Goal: Task Accomplishment & Management: Complete application form

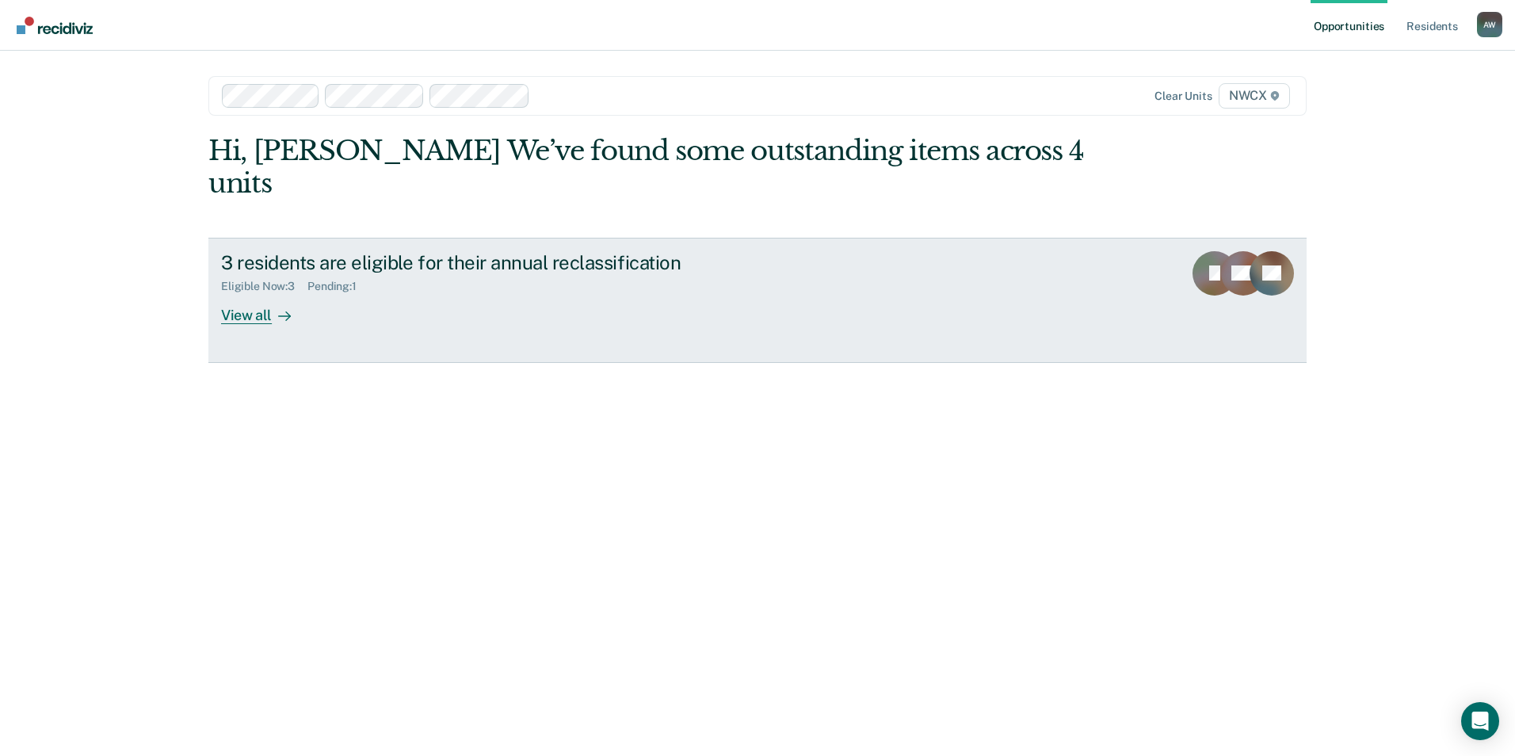
click at [246, 293] on div "View all" at bounding box center [265, 308] width 89 height 31
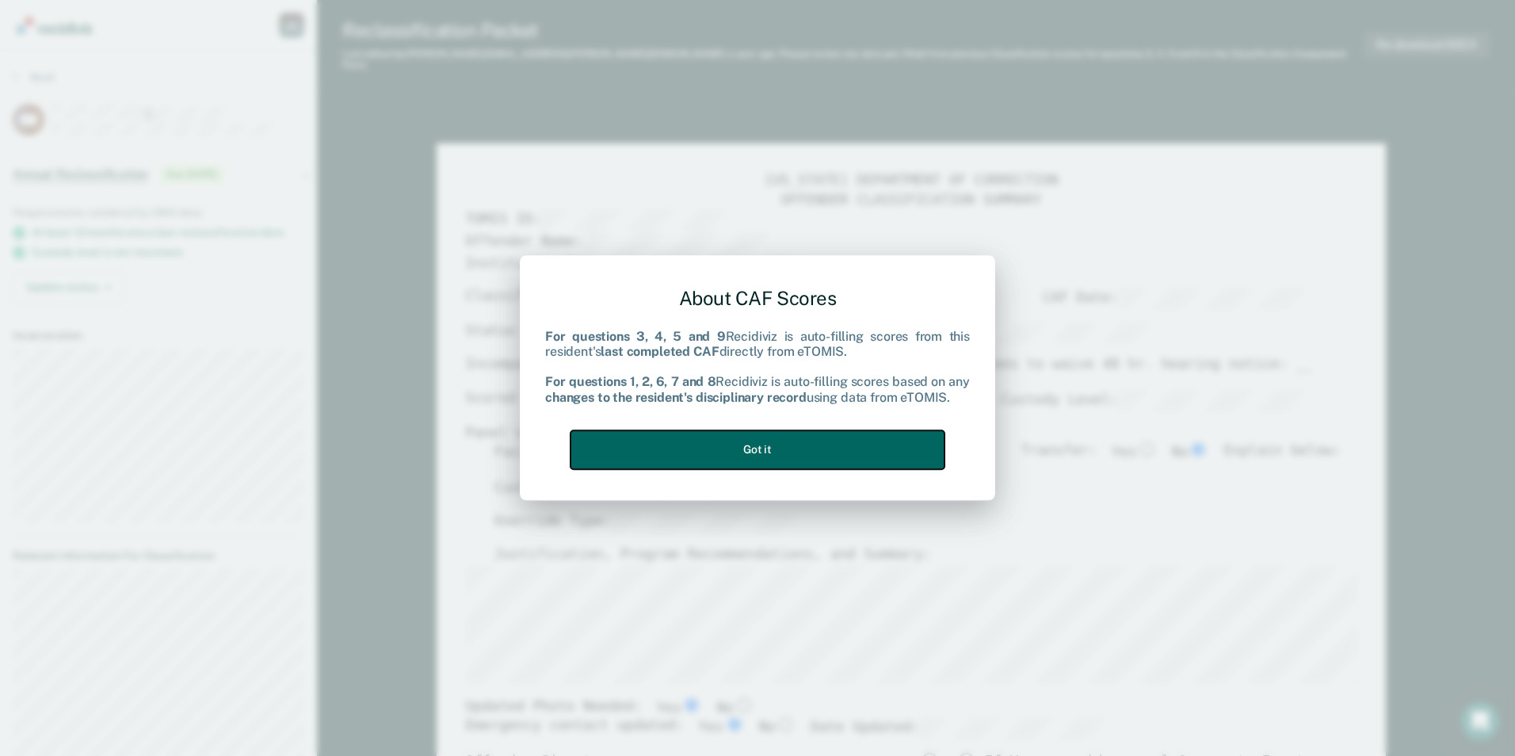
click at [774, 459] on button "Got it" at bounding box center [758, 449] width 374 height 39
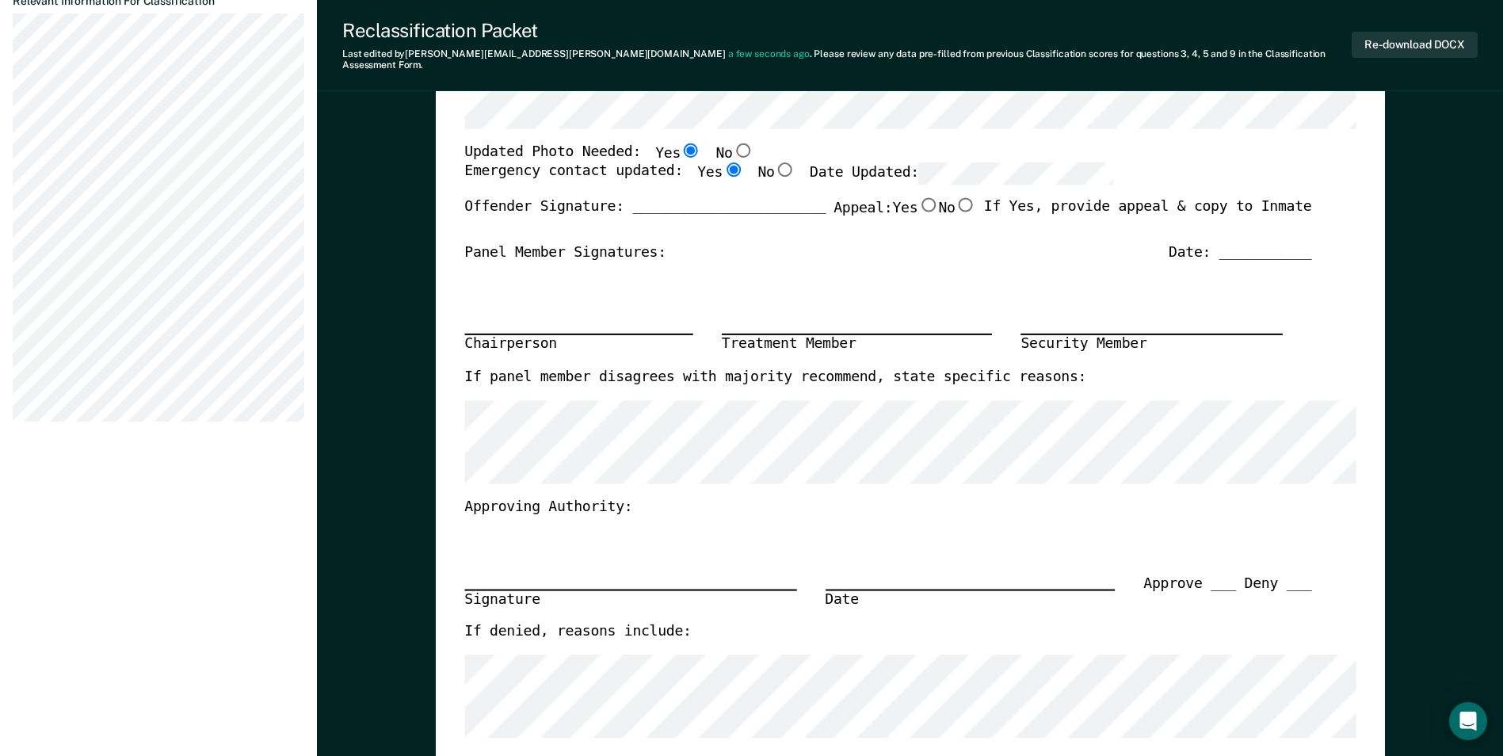
scroll to position [238, 0]
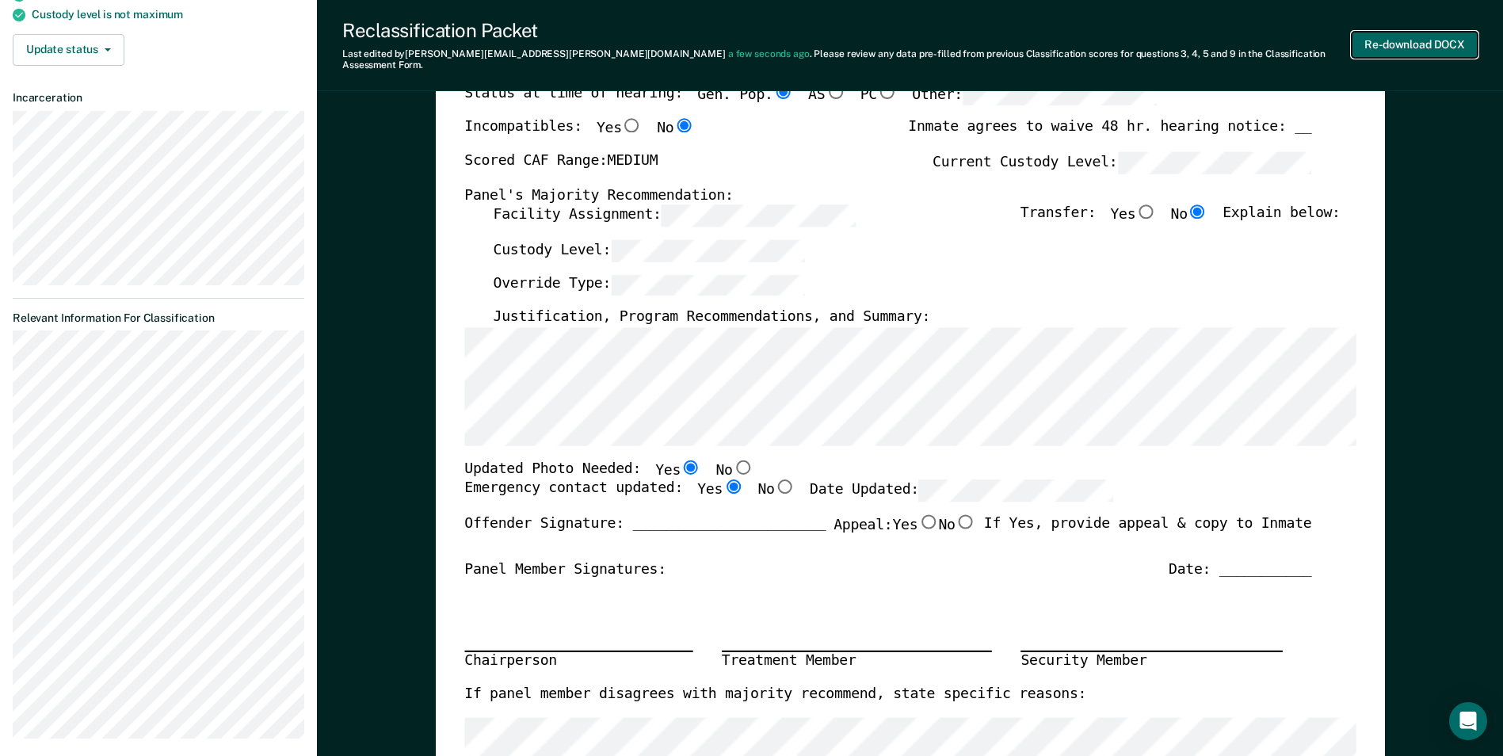
click at [1415, 34] on button "Re-download DOCX" at bounding box center [1415, 45] width 126 height 26
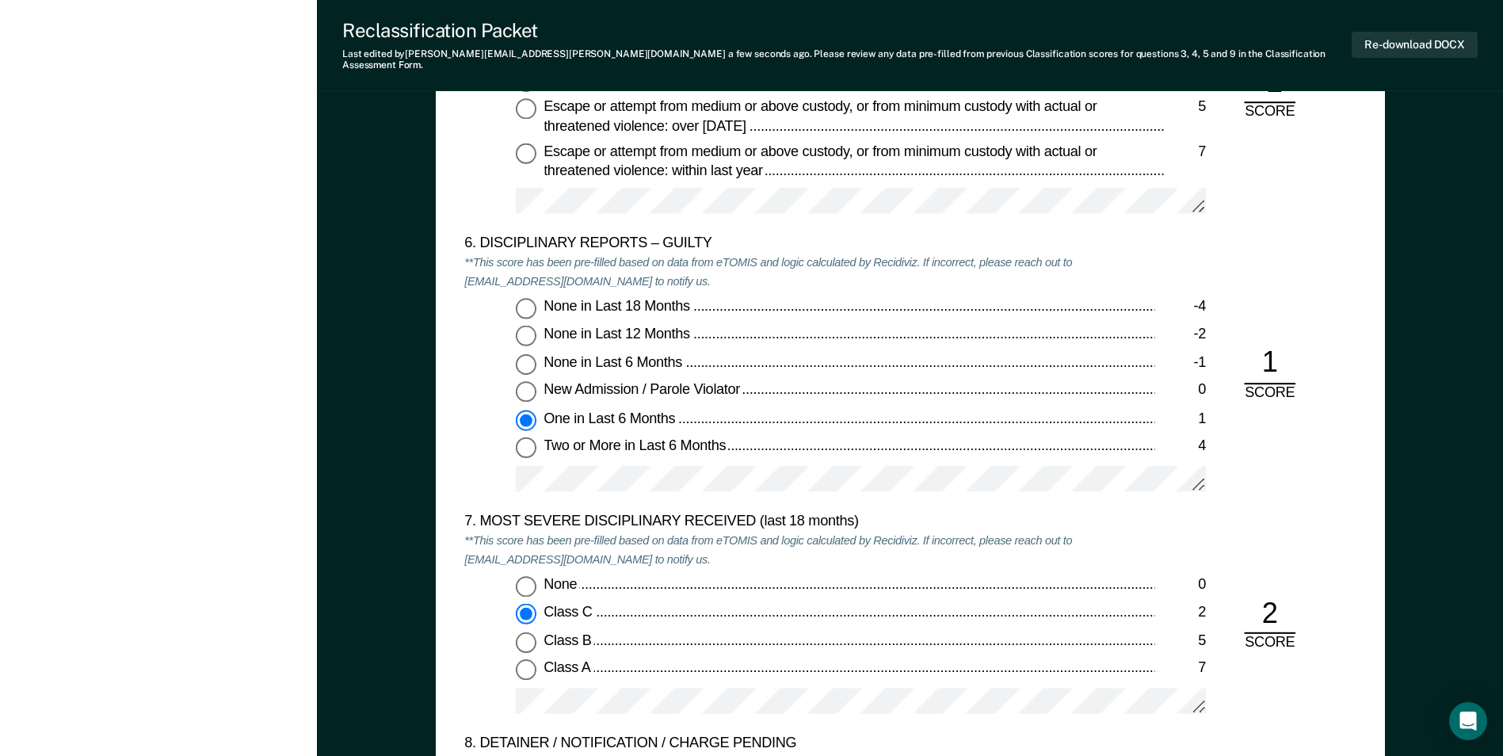
scroll to position [2695, 0]
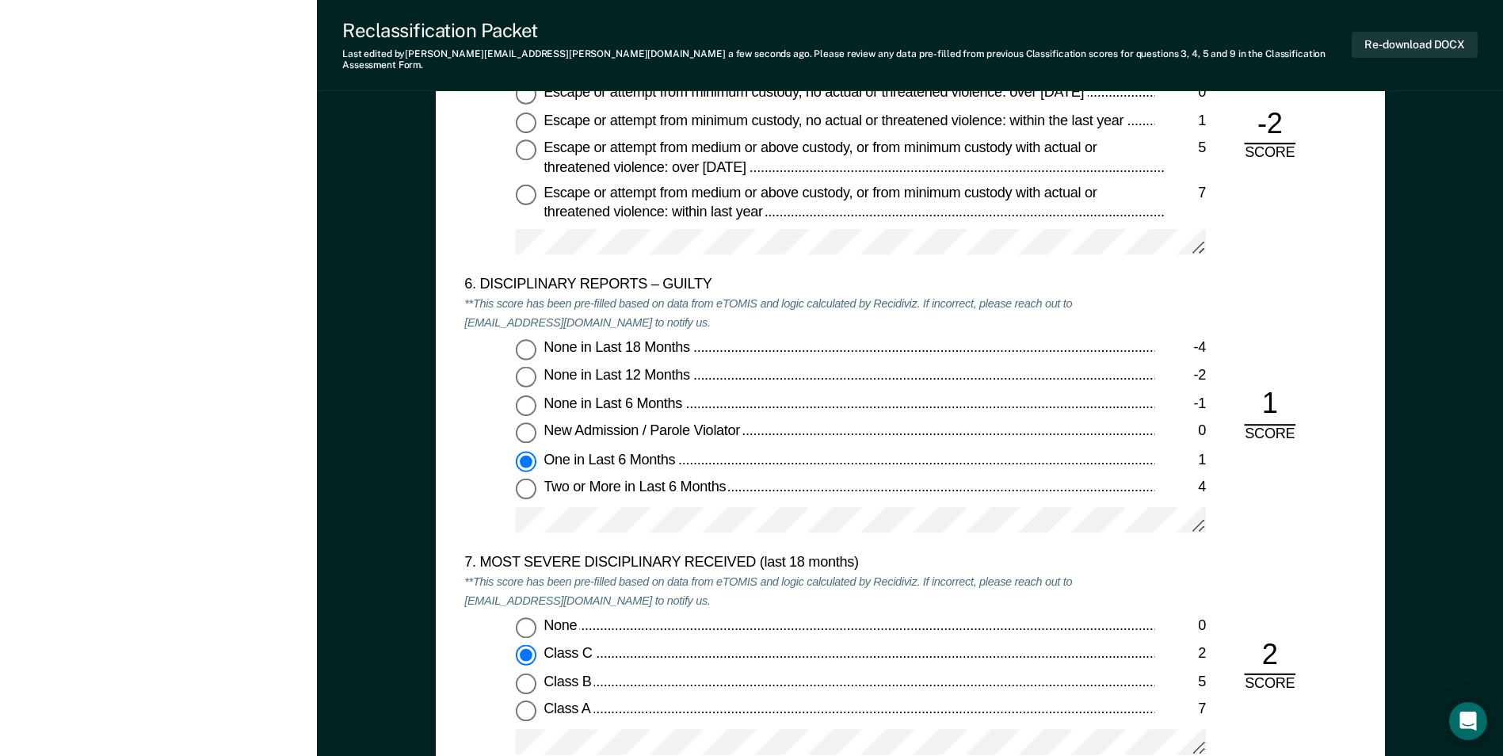
click at [520, 367] on input "None in Last 12 Months -2" at bounding box center [526, 377] width 21 height 21
type textarea "x"
radio input "true"
radio input "false"
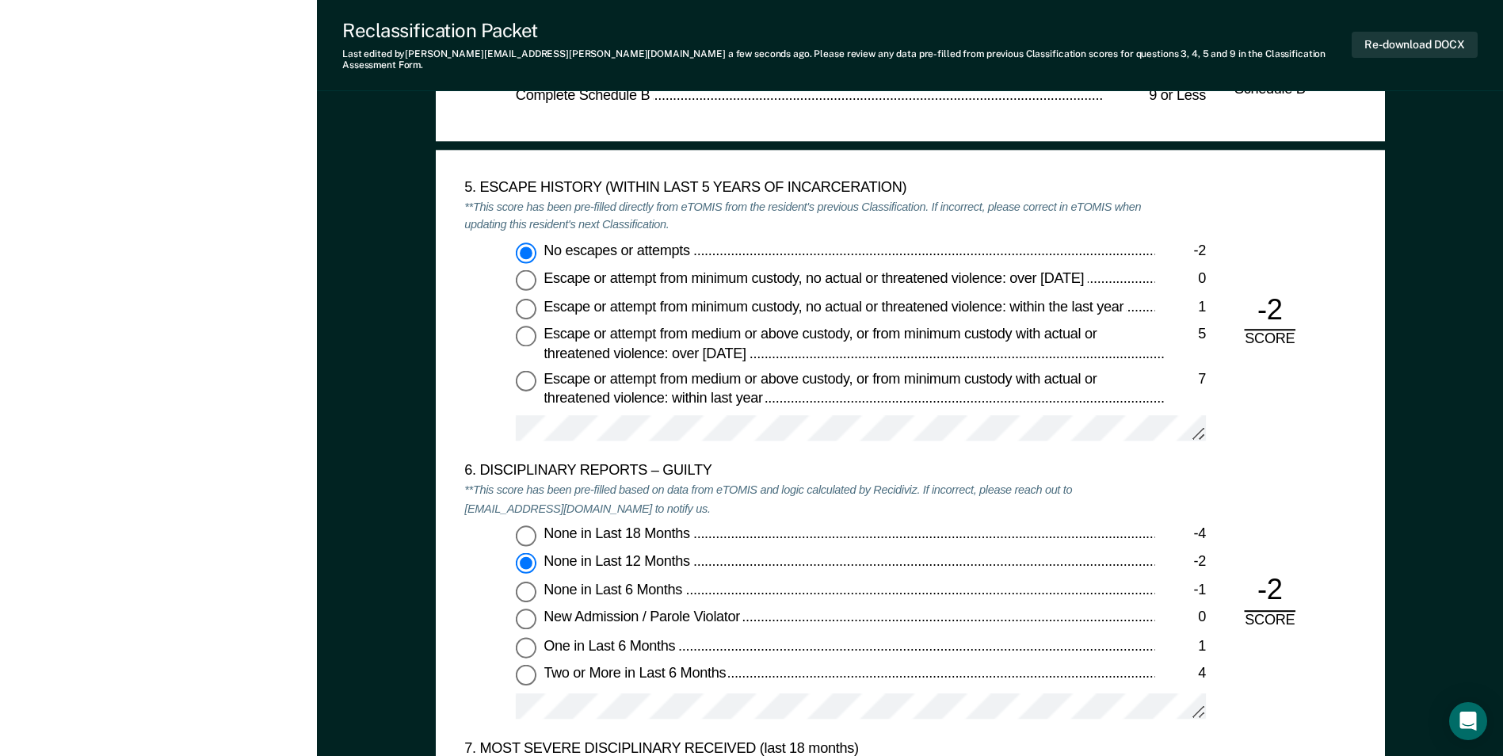
scroll to position [2378, 0]
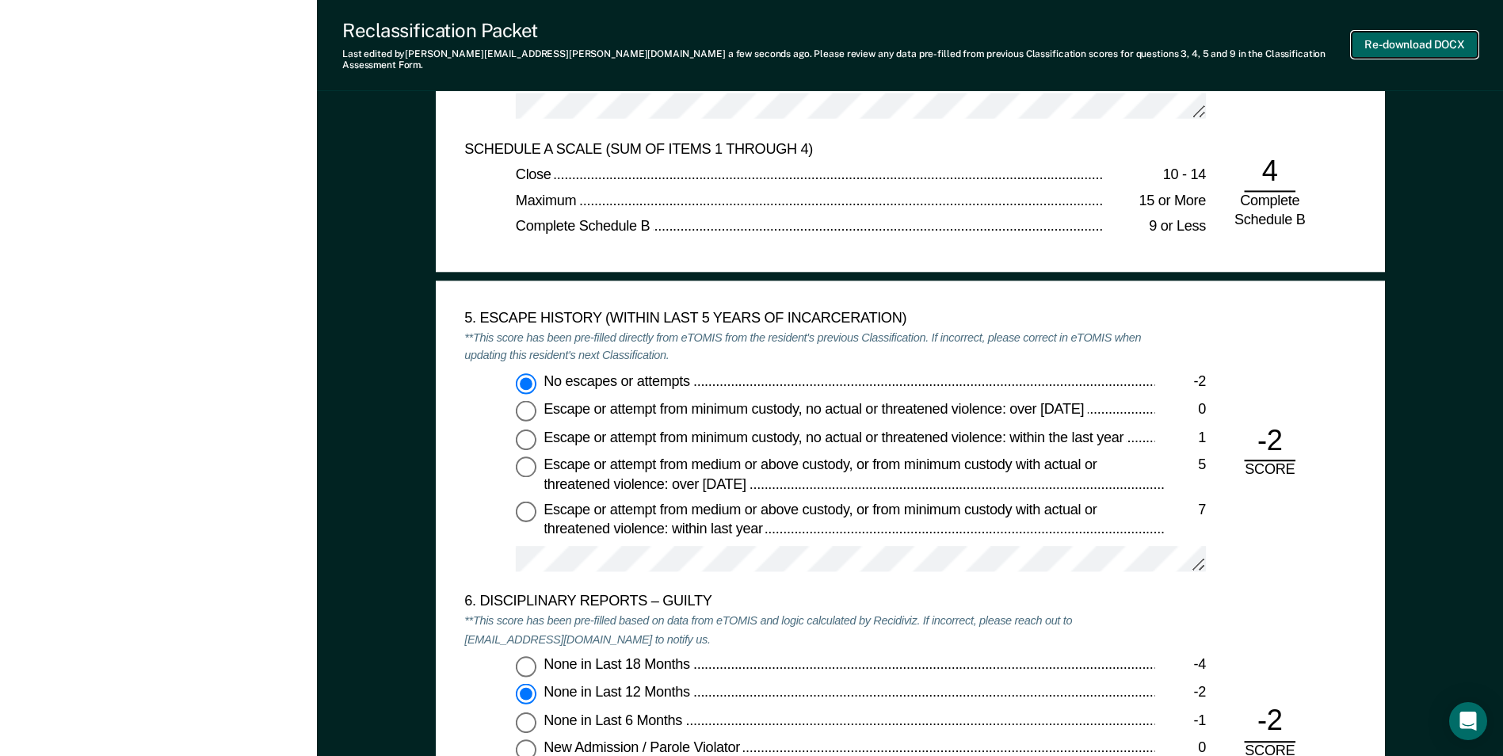
click at [1410, 36] on button "Re-download DOCX" at bounding box center [1415, 45] width 126 height 26
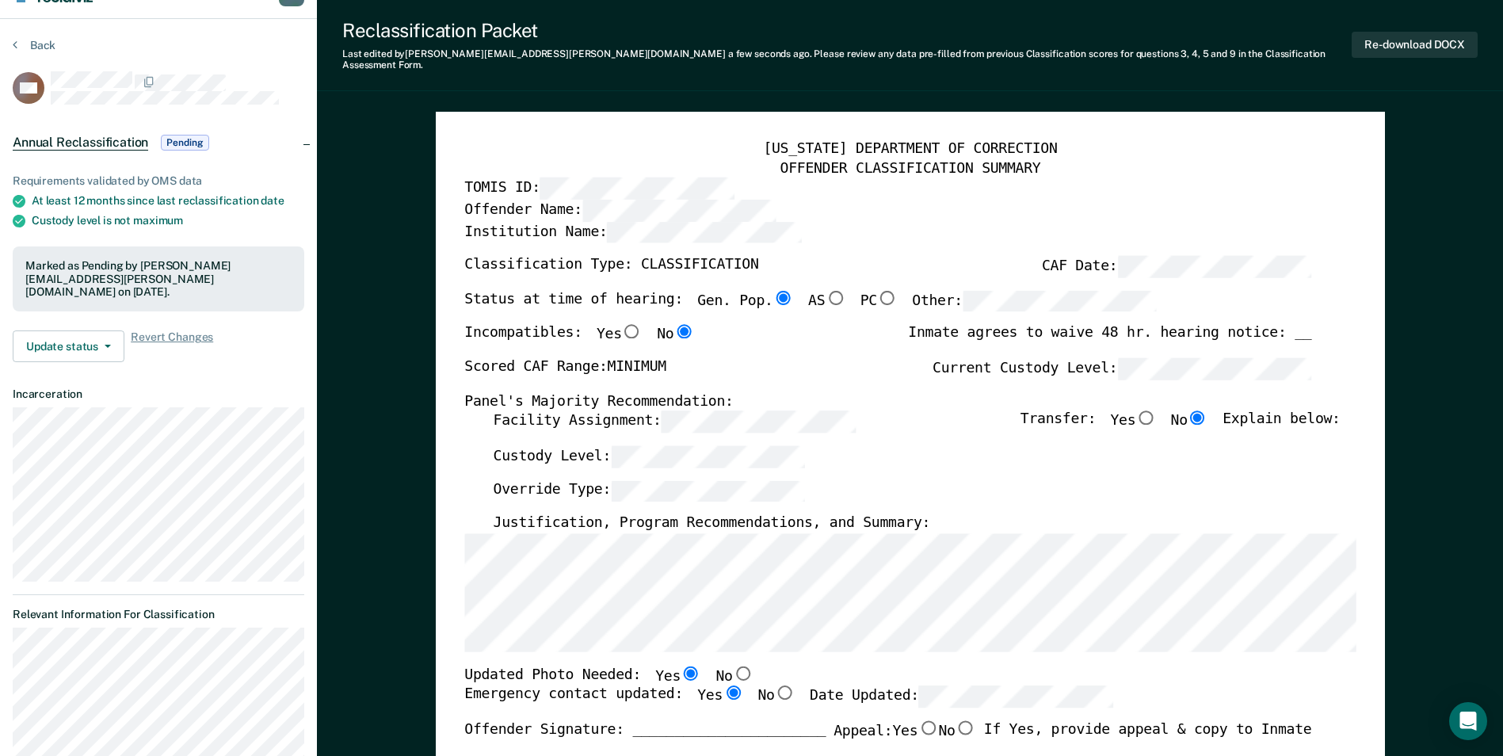
scroll to position [0, 0]
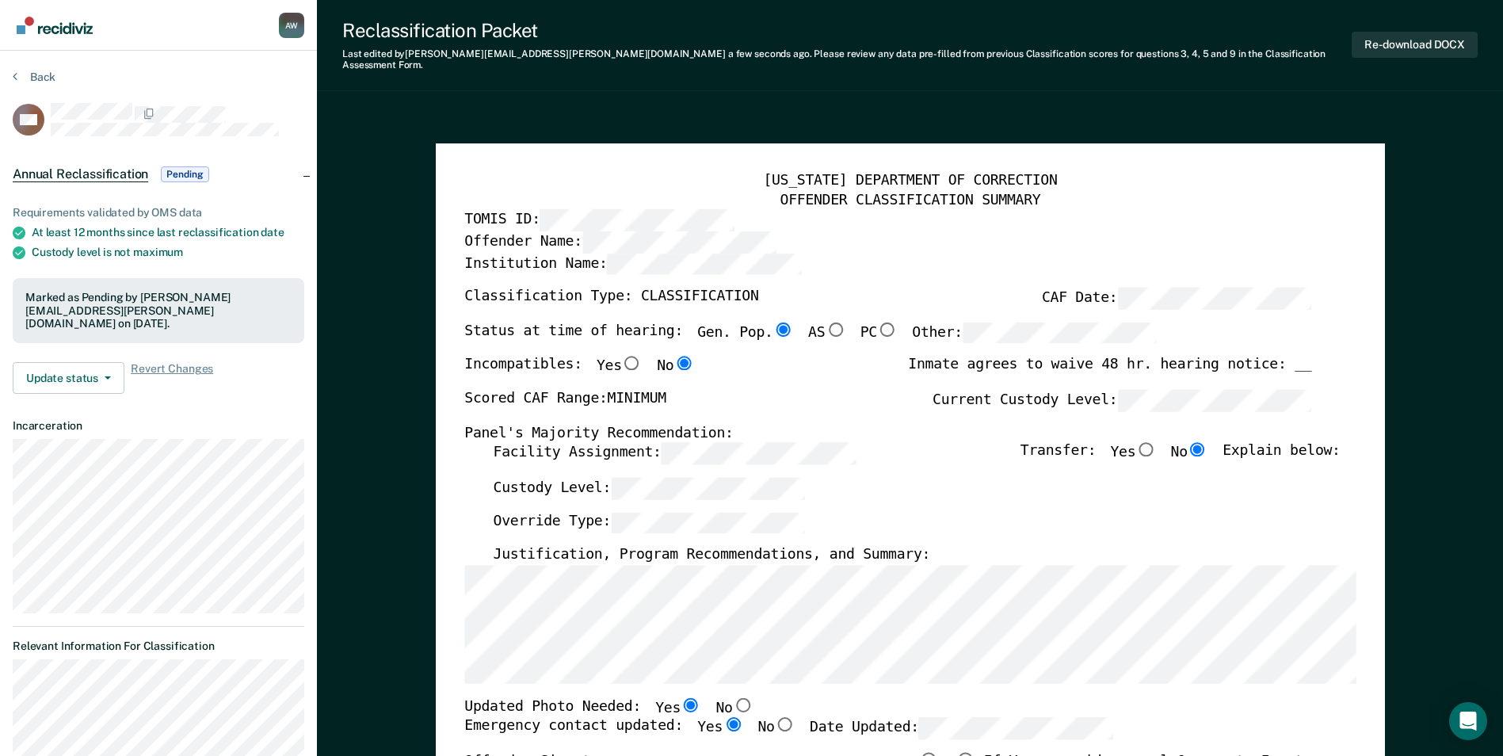
click at [40, 21] on img "Go to Recidiviz Home" at bounding box center [55, 25] width 76 height 17
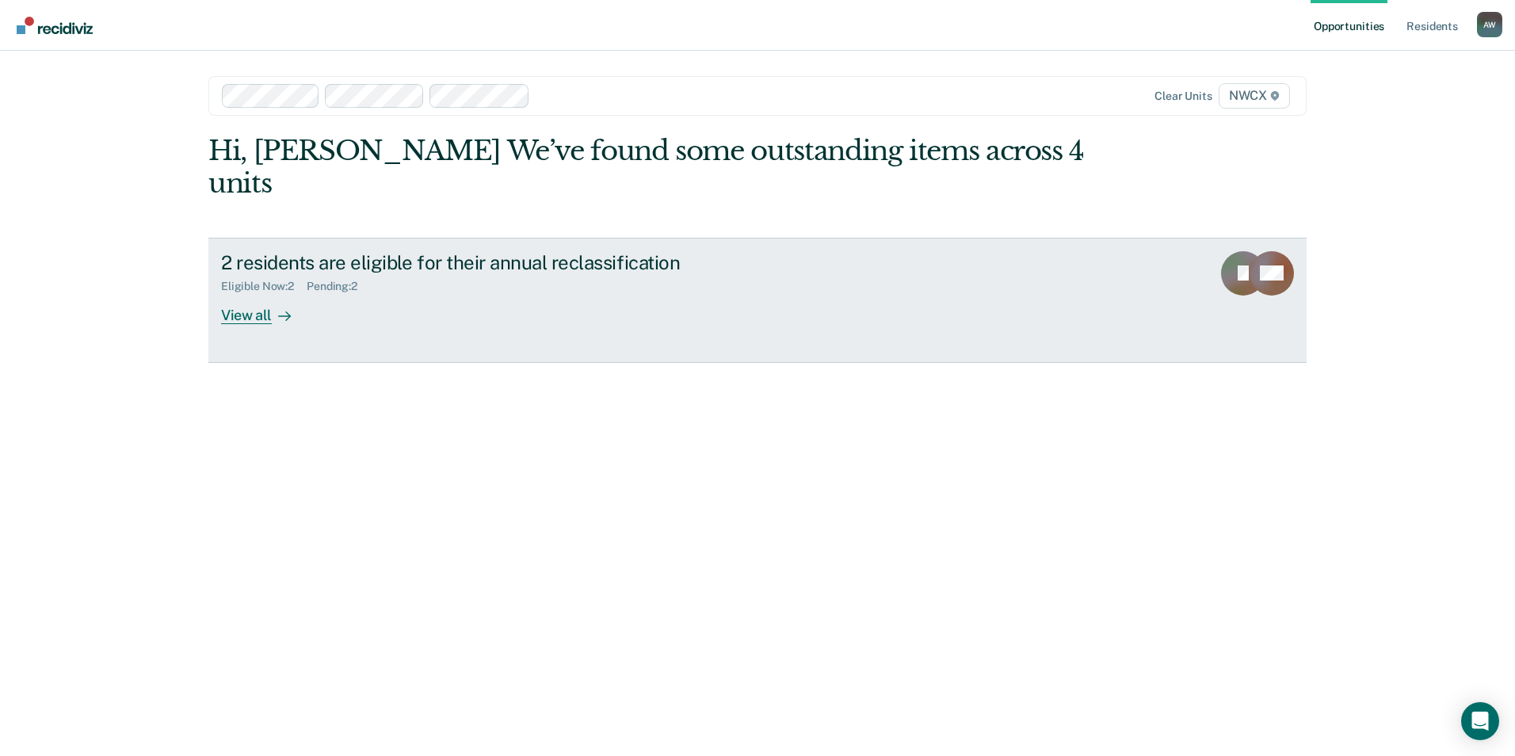
click at [246, 293] on div "View all" at bounding box center [265, 308] width 89 height 31
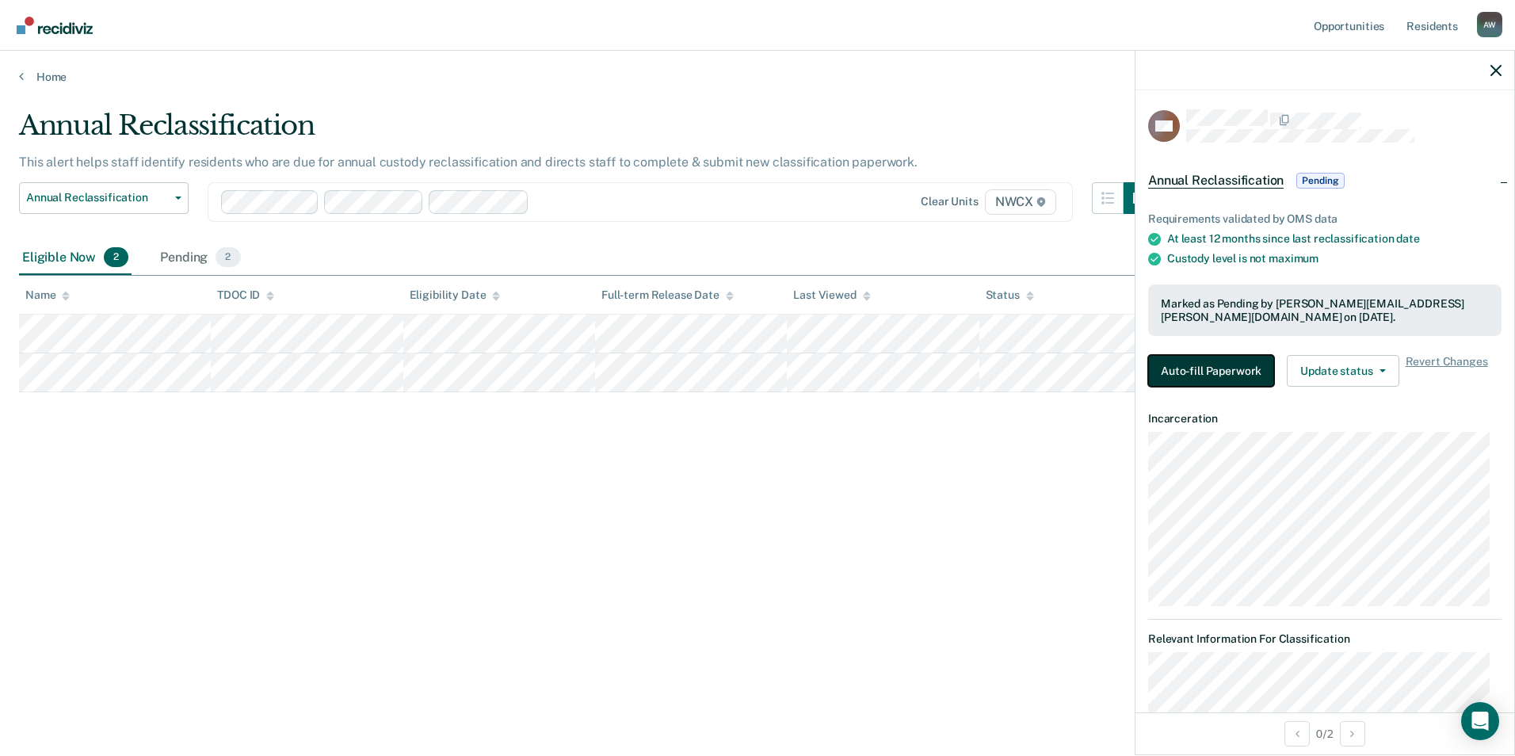
click at [1216, 365] on button "Auto-fill Paperwork" at bounding box center [1211, 371] width 126 height 32
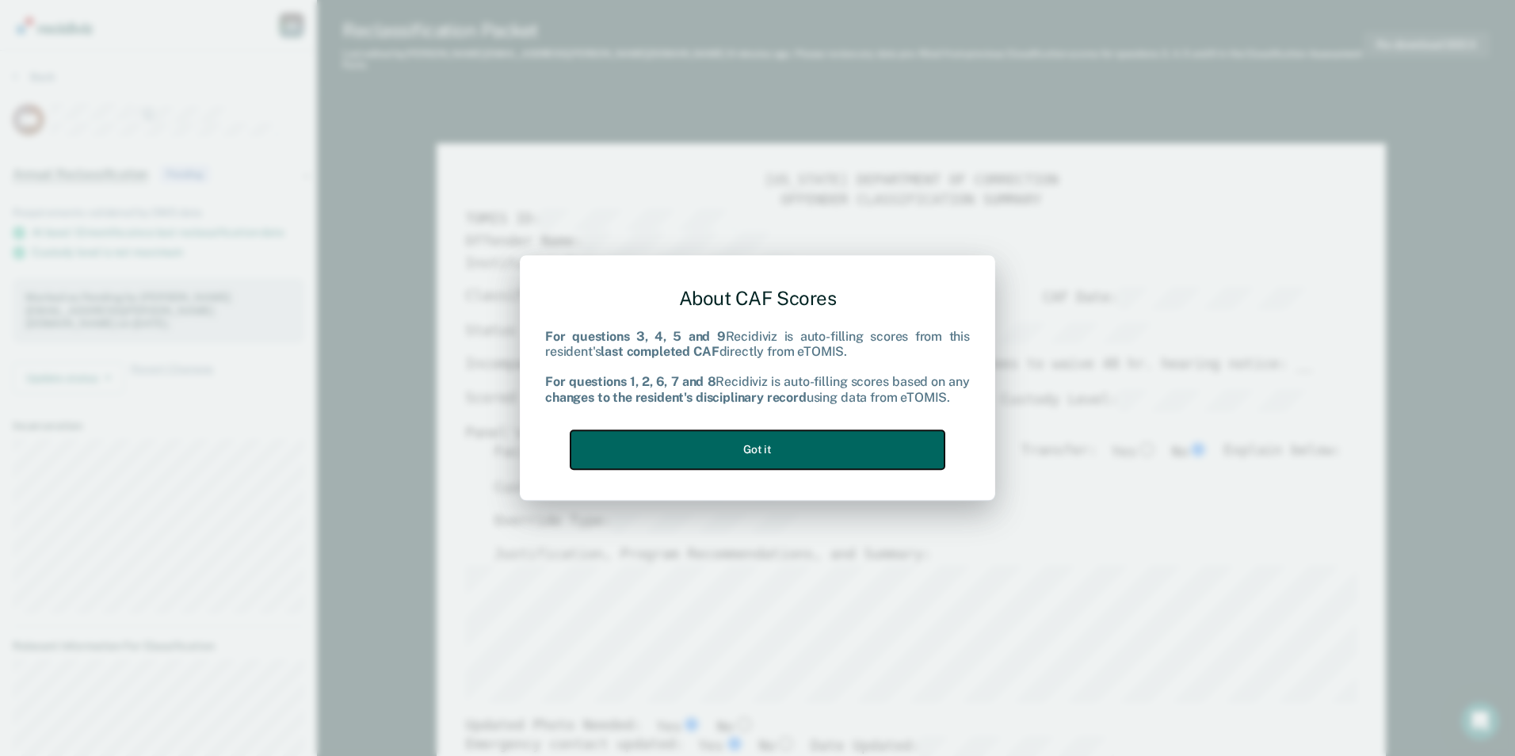
click at [785, 448] on button "Got it" at bounding box center [758, 449] width 374 height 39
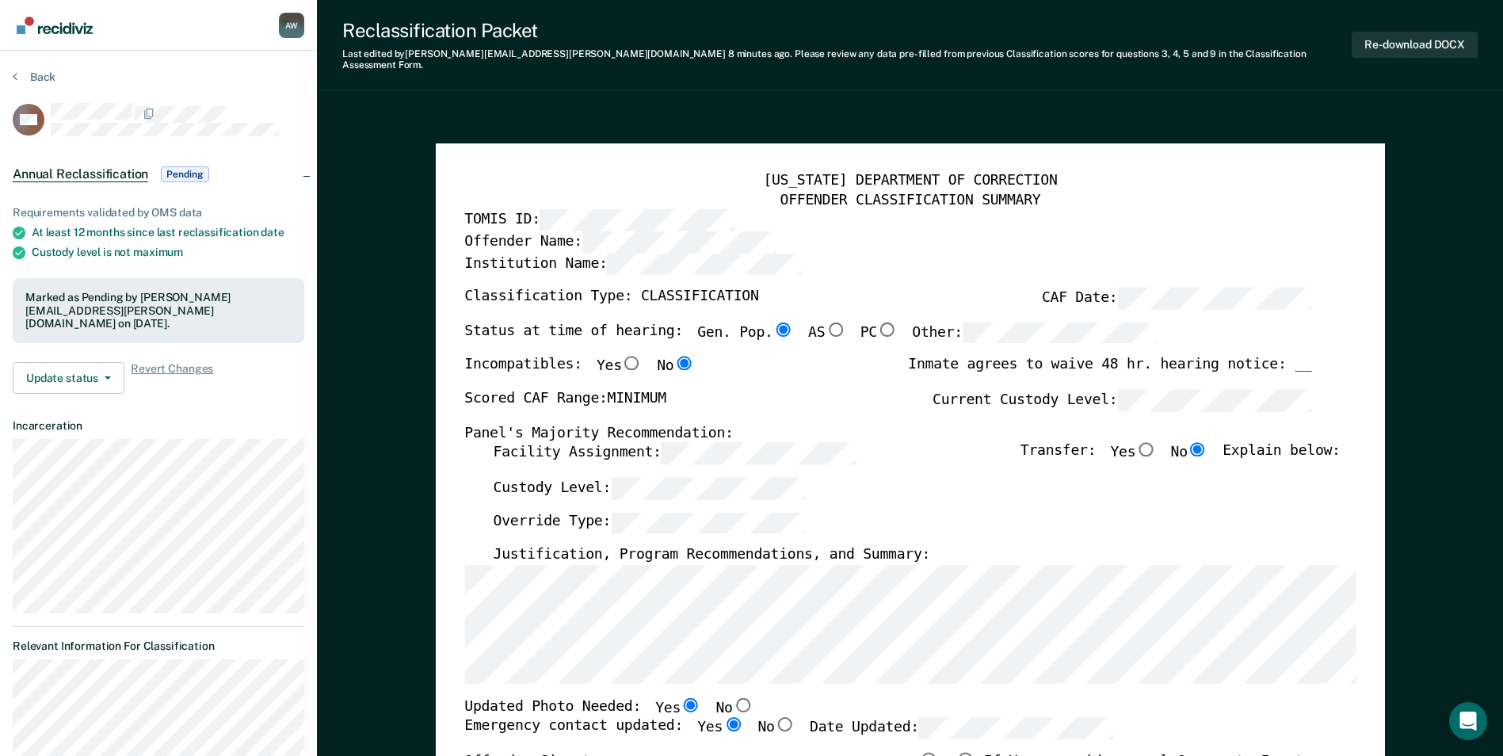
click at [62, 26] on img "Go to Recidiviz Home" at bounding box center [55, 25] width 76 height 17
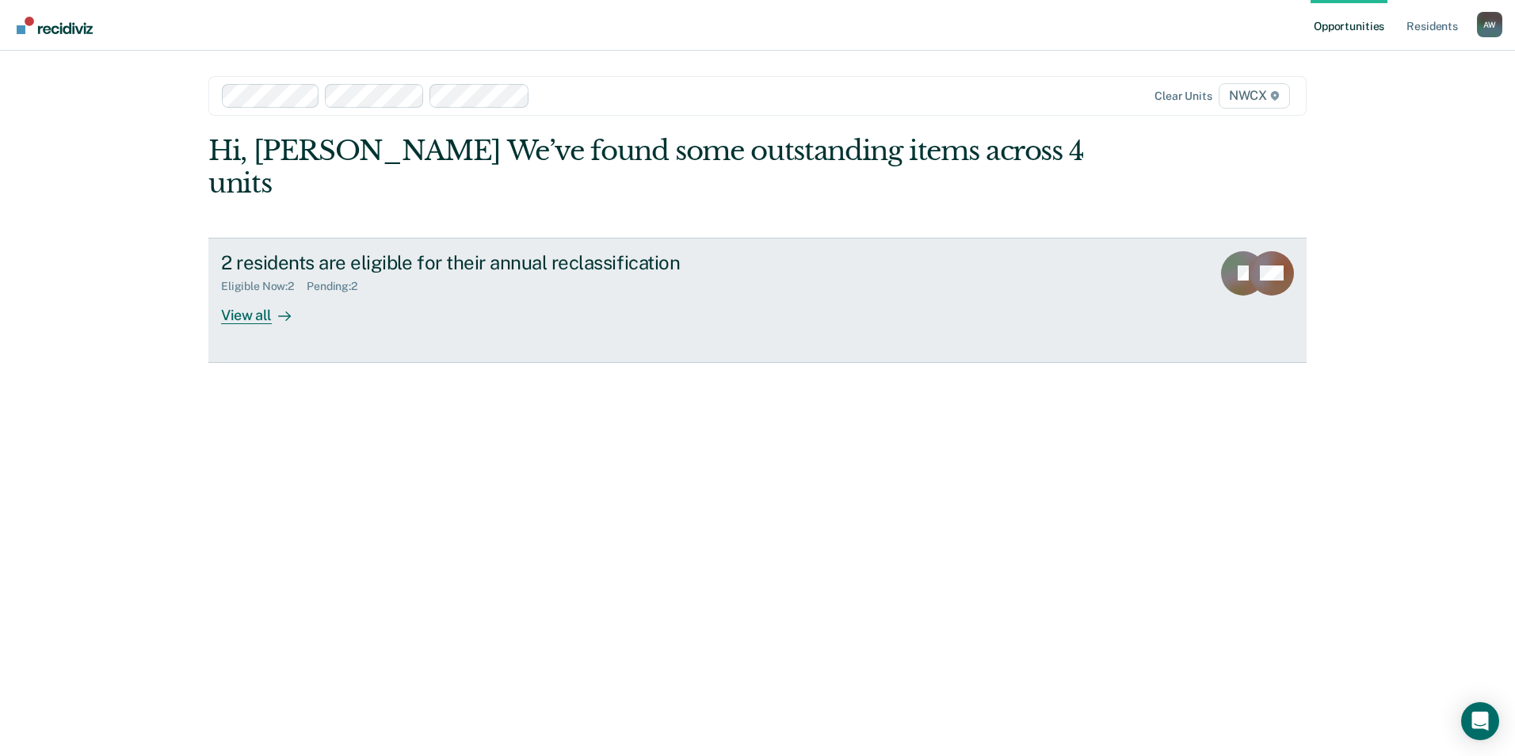
click at [242, 293] on div "View all" at bounding box center [265, 308] width 89 height 31
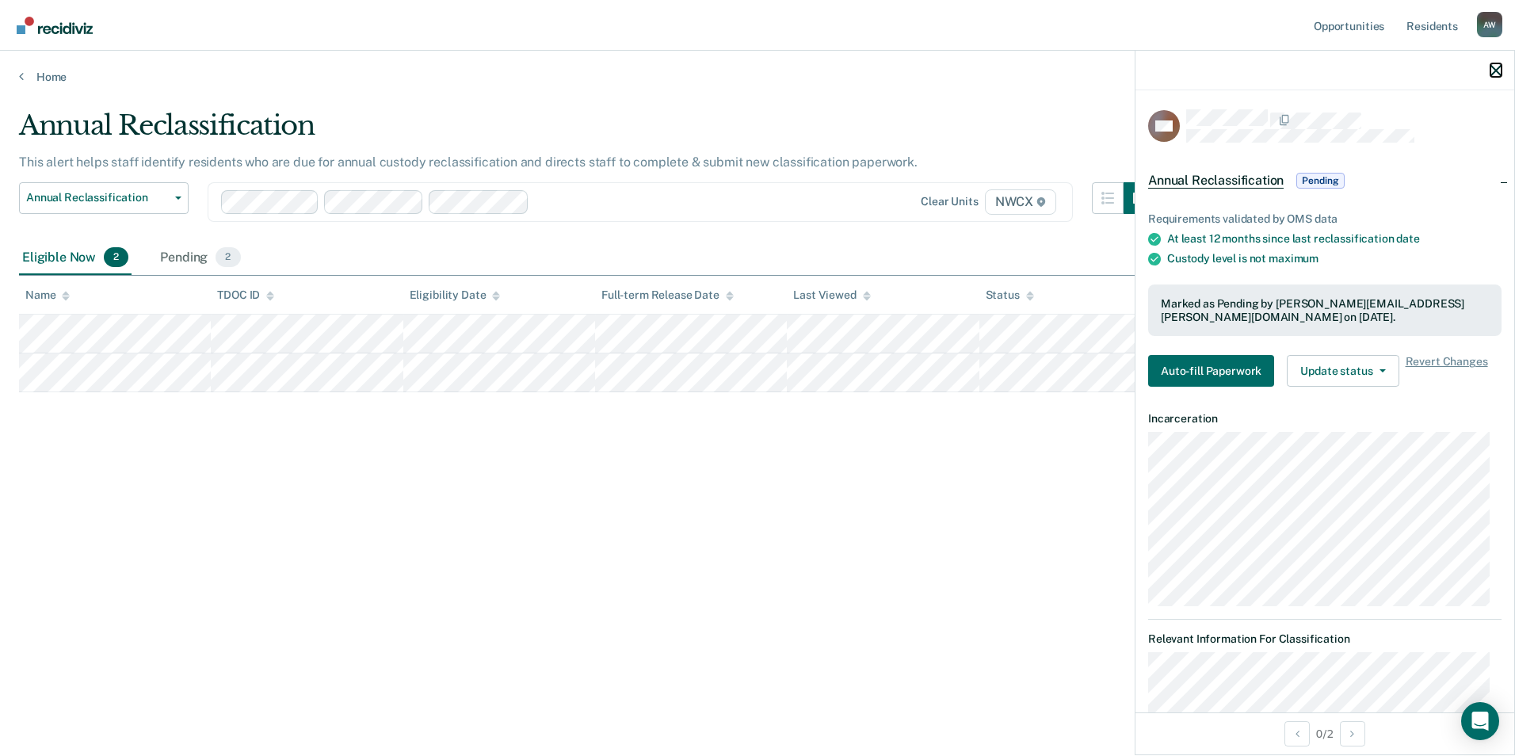
click at [1499, 67] on icon "button" at bounding box center [1496, 70] width 11 height 11
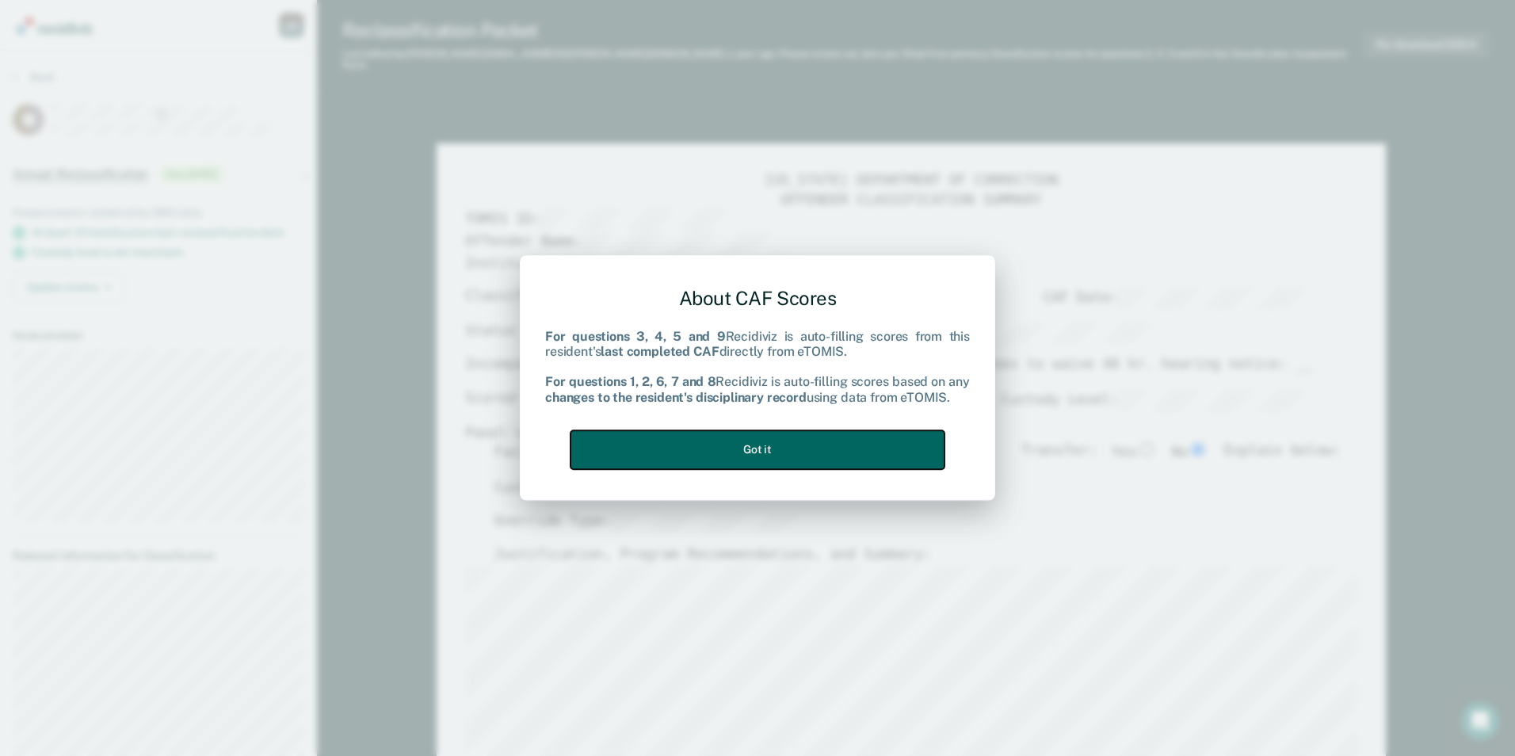
click at [766, 445] on button "Got it" at bounding box center [758, 449] width 374 height 39
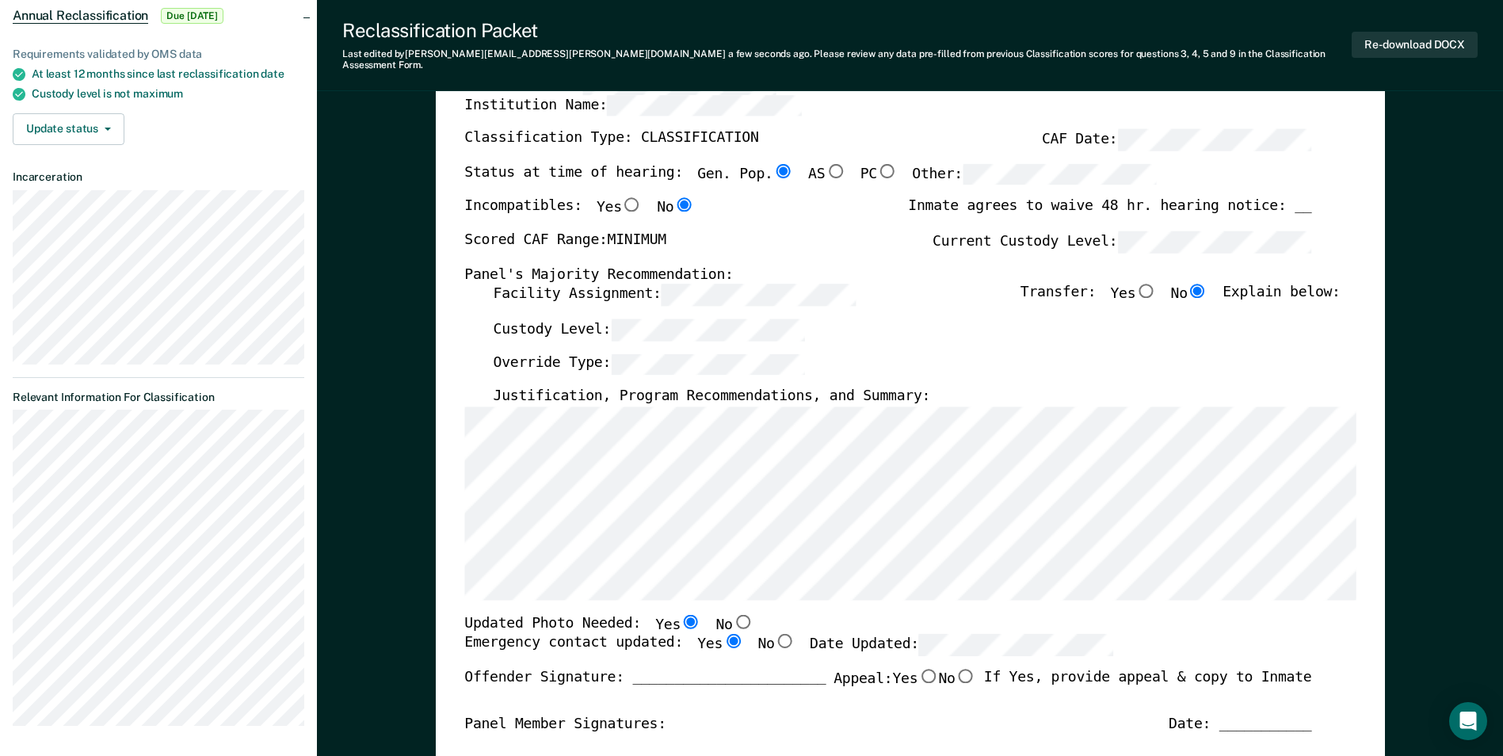
scroll to position [238, 0]
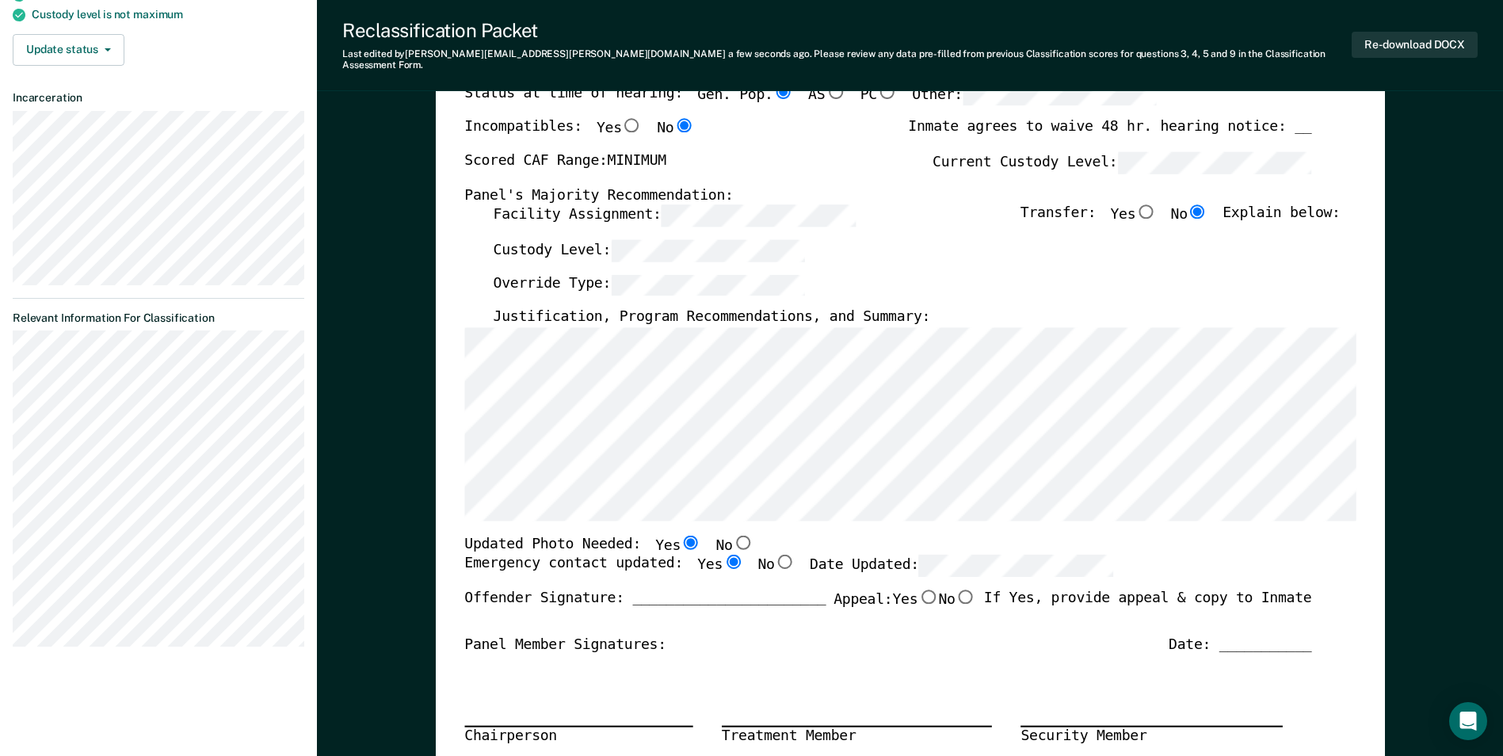
click at [732, 535] on input "No" at bounding box center [742, 542] width 21 height 14
type textarea "x"
radio input "false"
radio input "true"
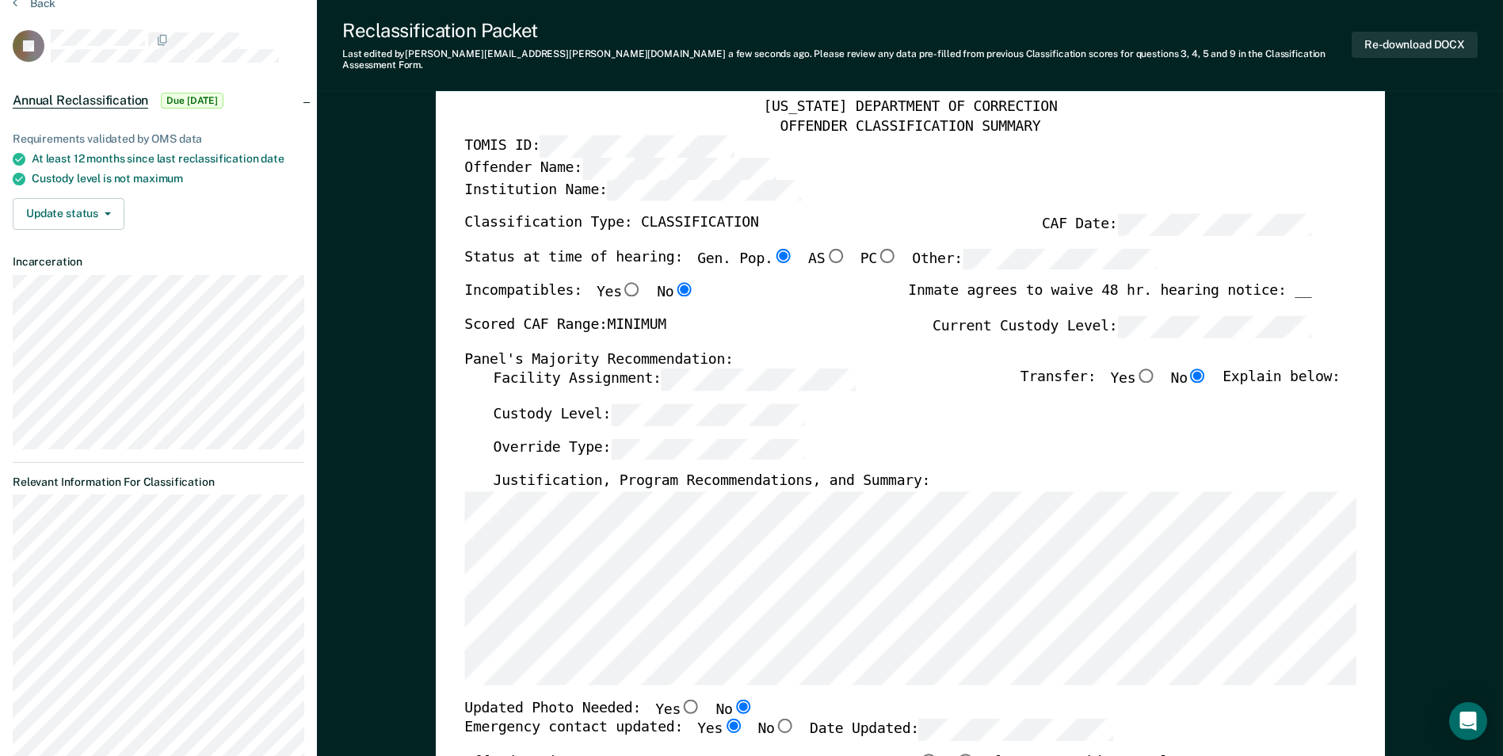
scroll to position [0, 0]
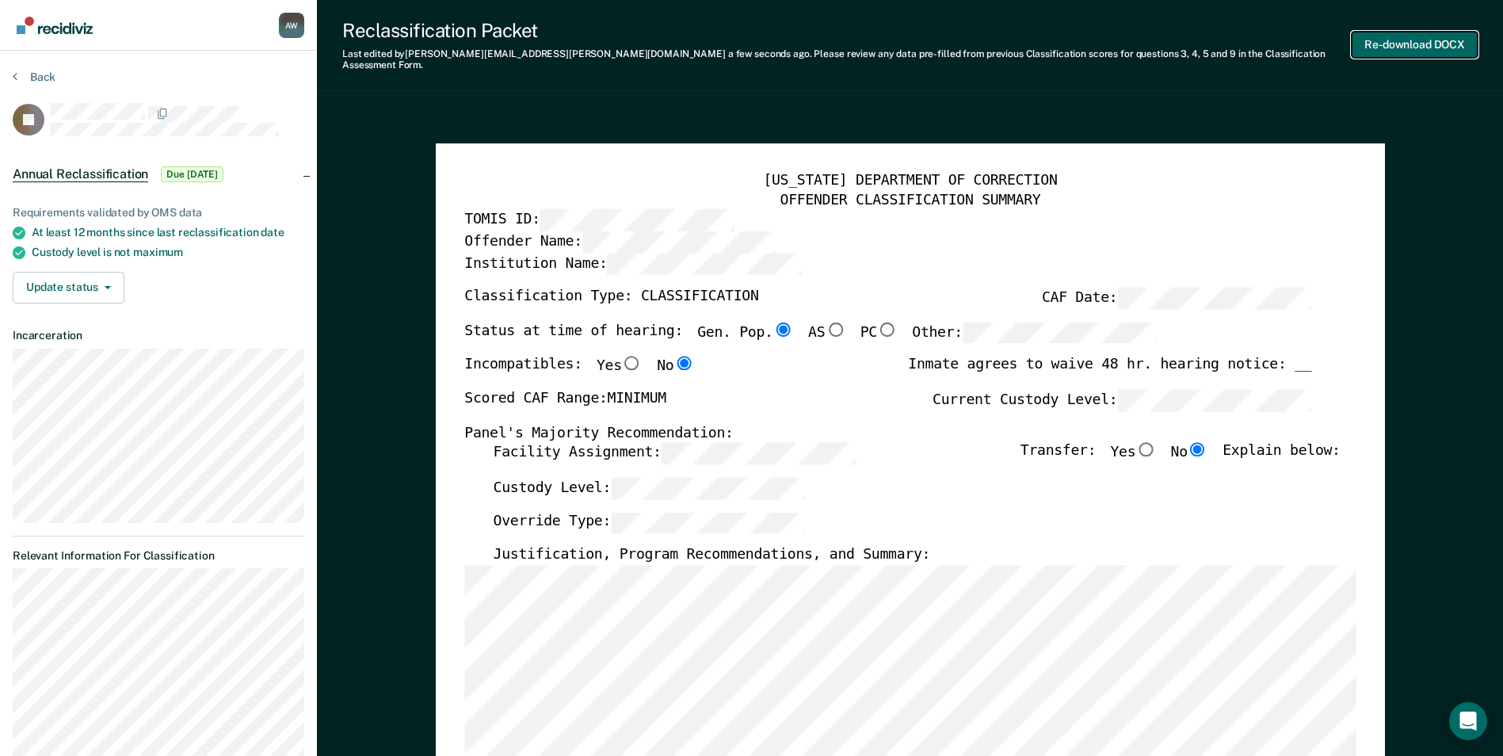
click at [1384, 35] on button "Re-download DOCX" at bounding box center [1415, 45] width 126 height 26
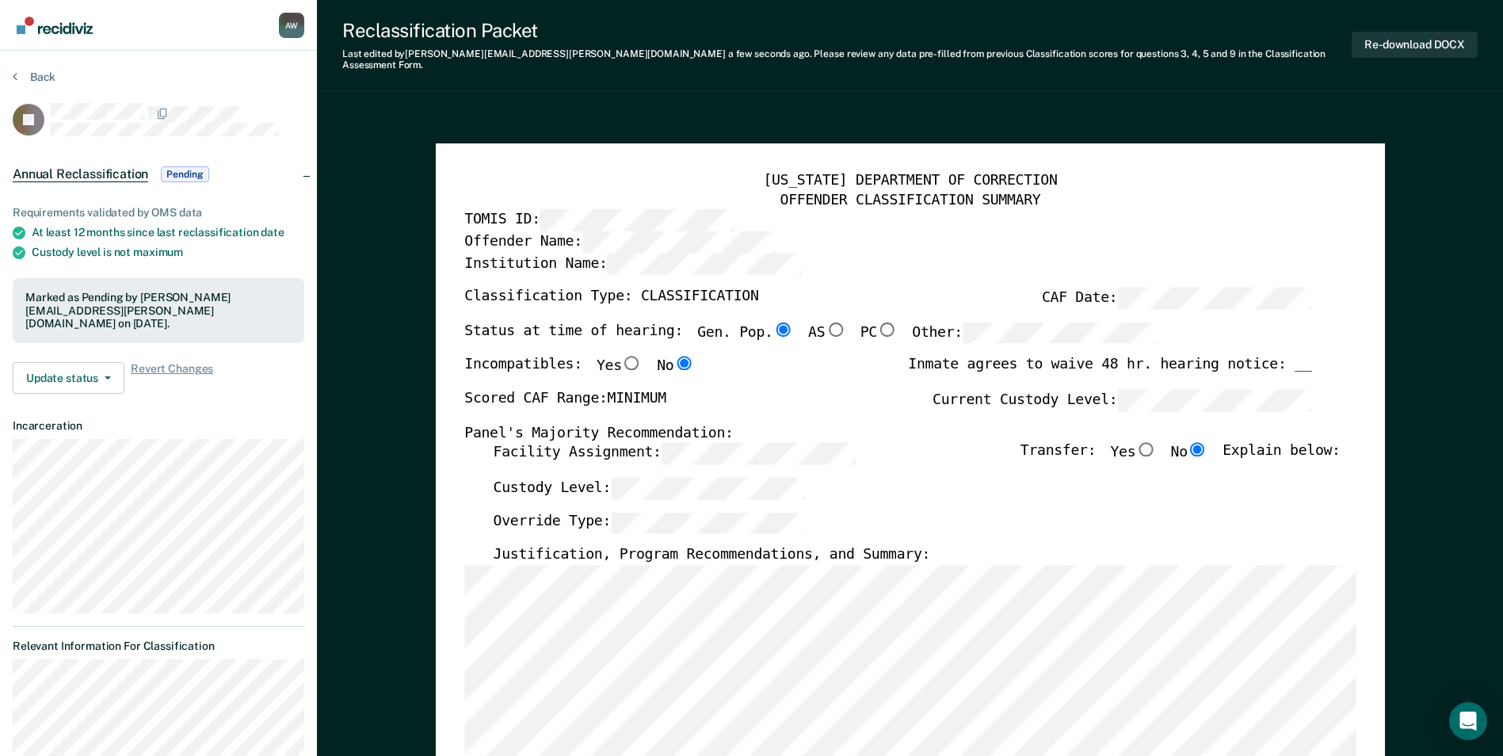
click at [67, 26] on img "Go to Recidiviz Home" at bounding box center [55, 25] width 76 height 17
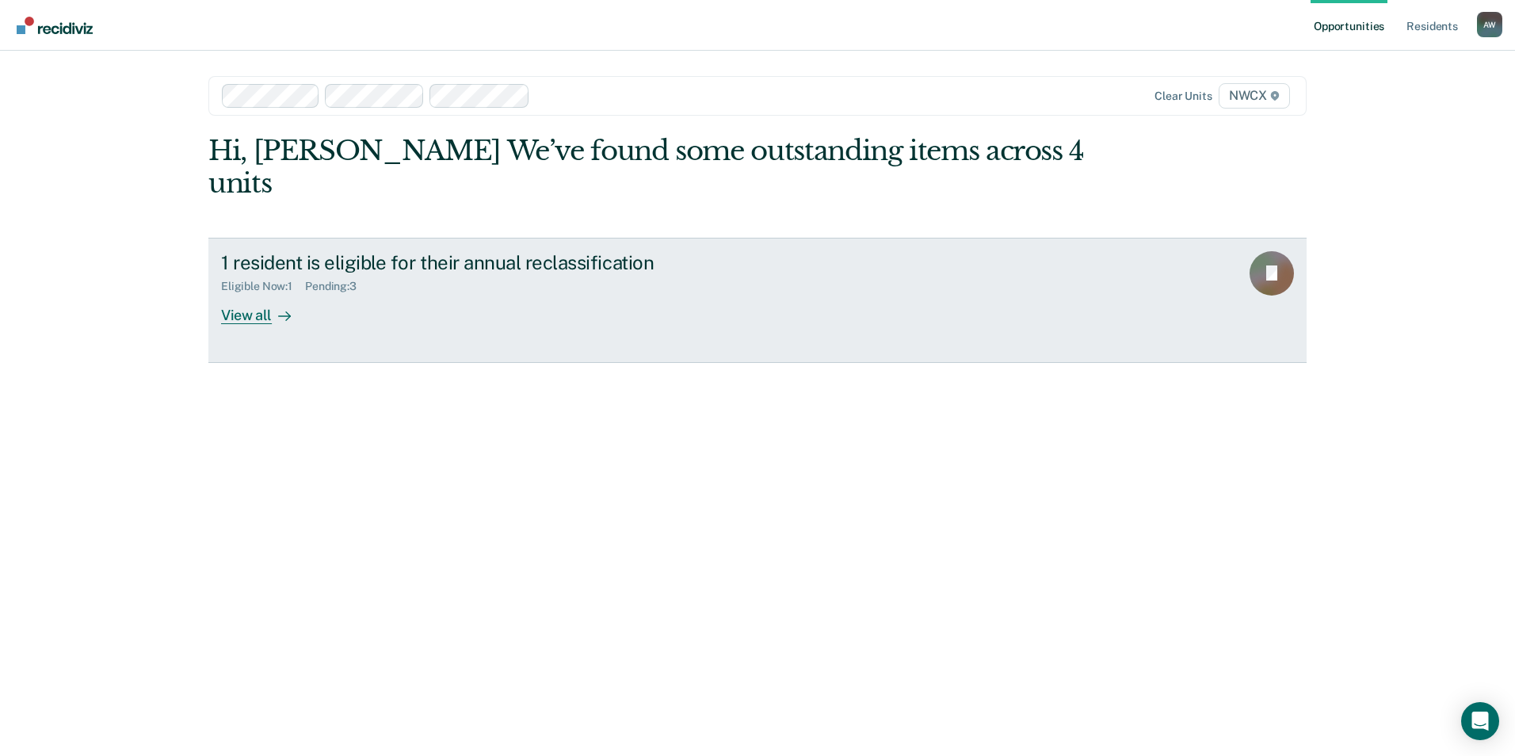
click at [243, 293] on div "View all" at bounding box center [265, 308] width 89 height 31
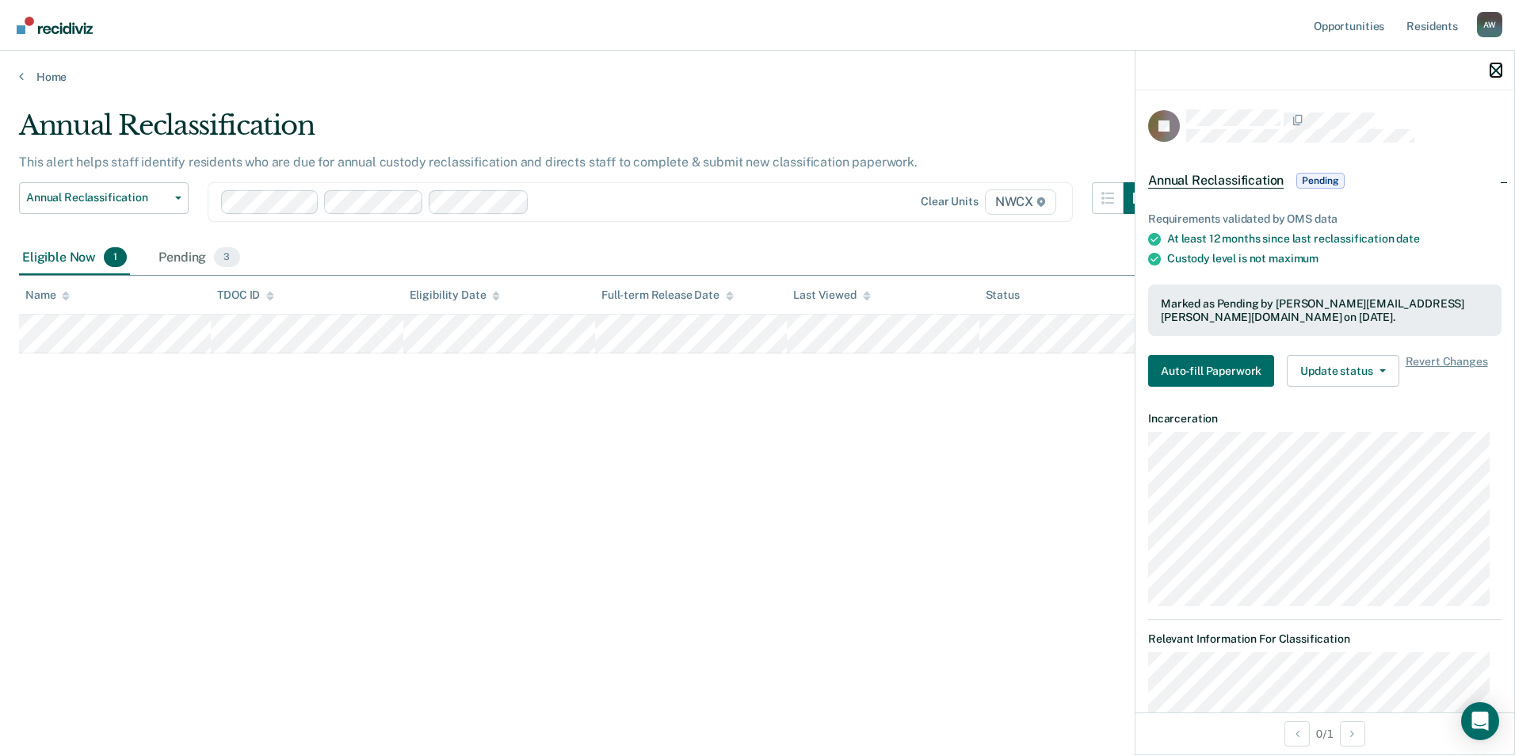
click at [1492, 67] on icon "button" at bounding box center [1496, 70] width 11 height 11
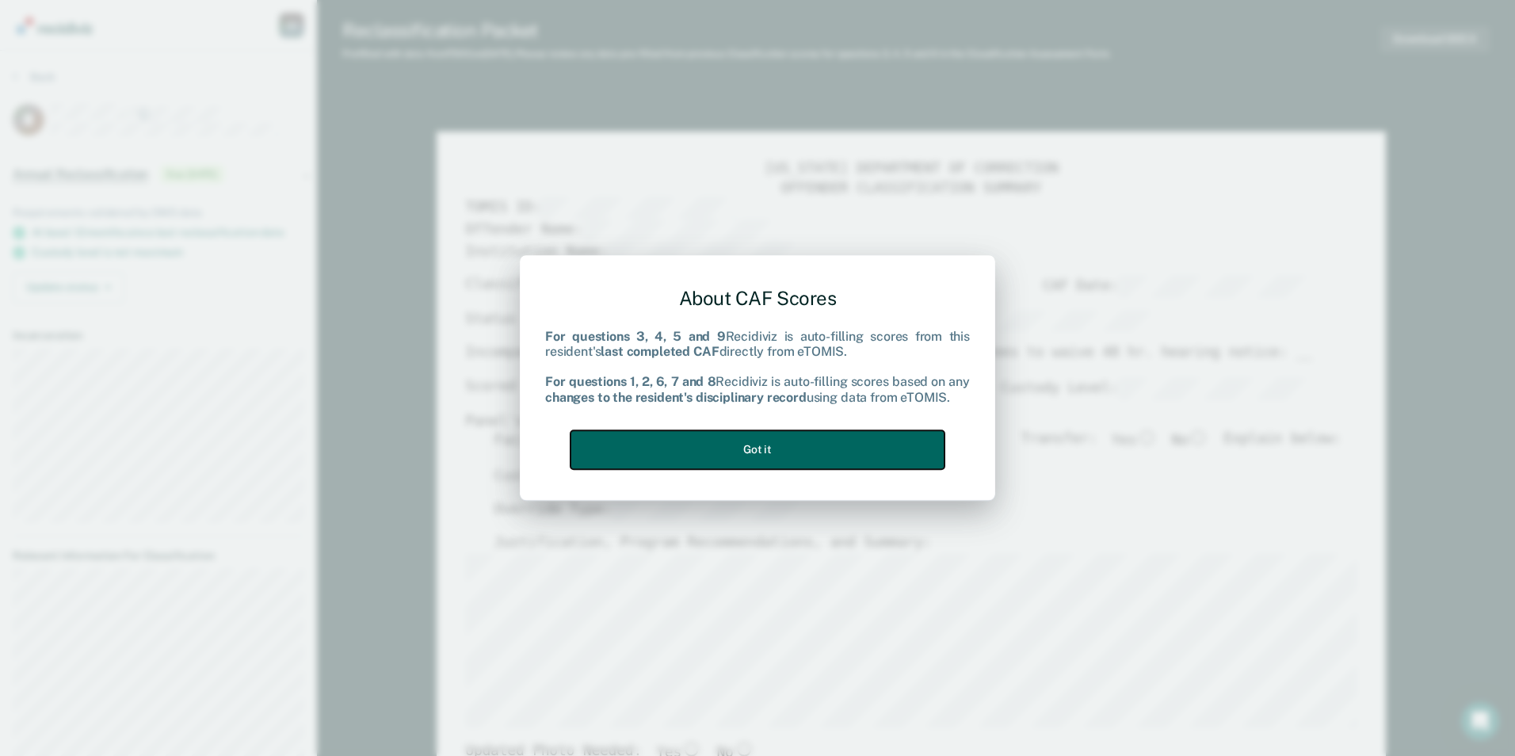
click at [759, 452] on button "Got it" at bounding box center [758, 449] width 374 height 39
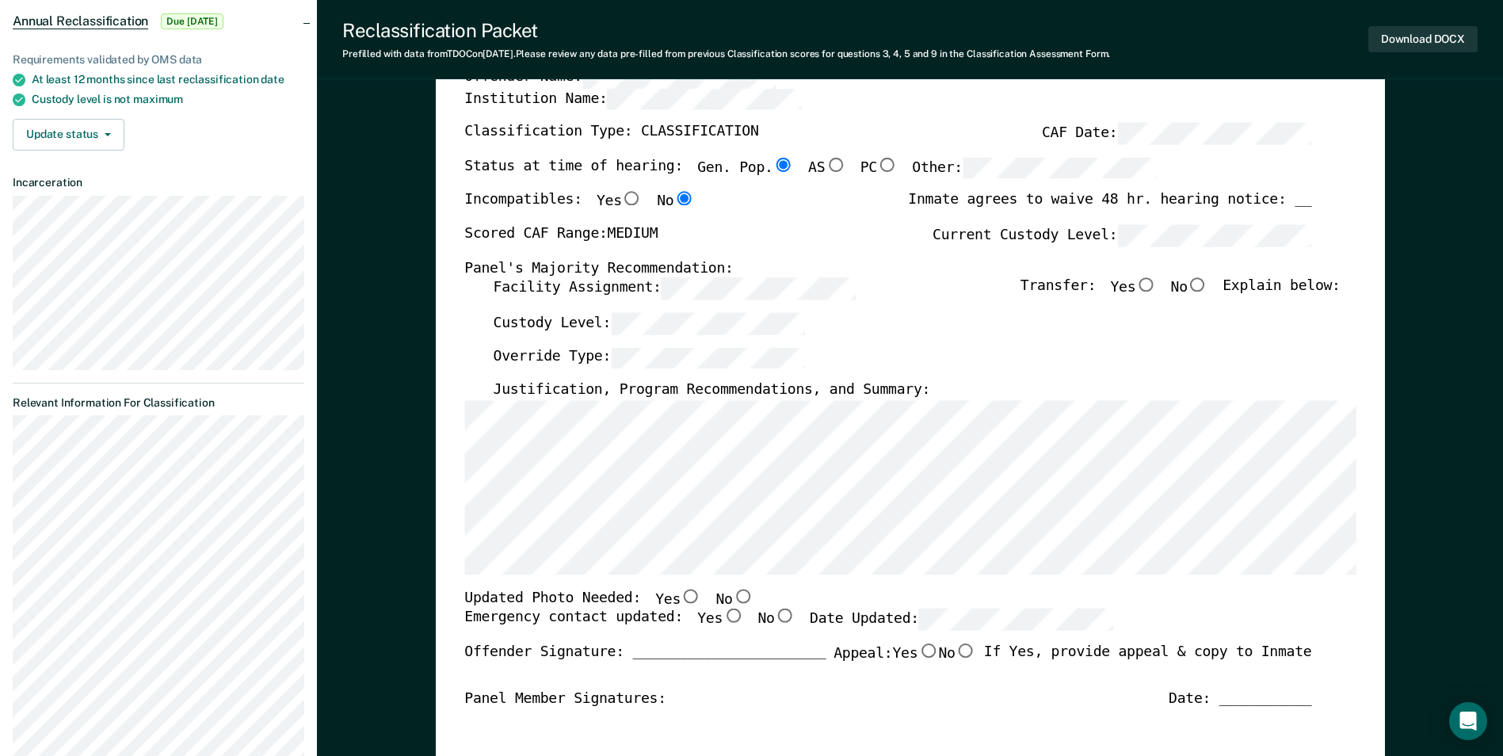
scroll to position [159, 0]
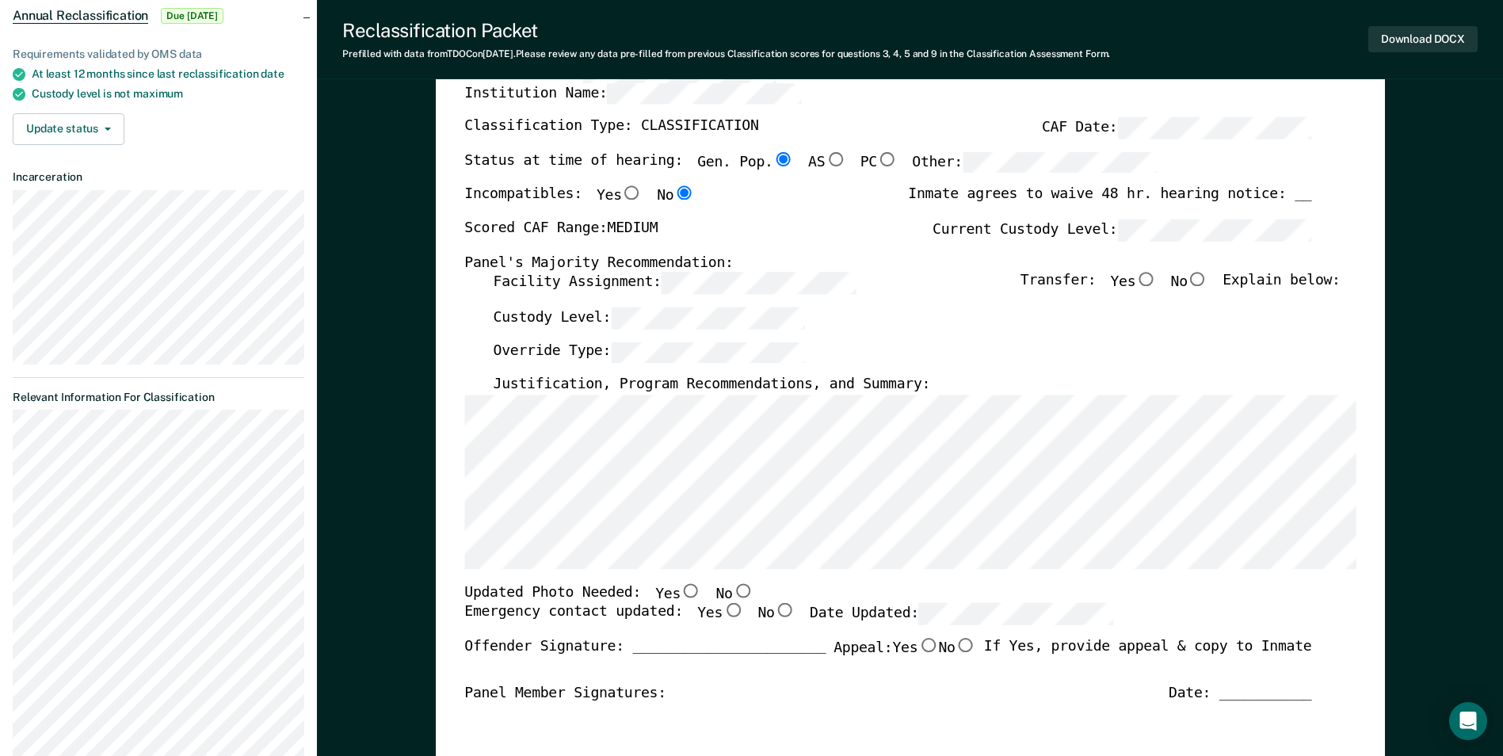
click at [1207, 278] on input "No" at bounding box center [1198, 280] width 21 height 14
type textarea "x"
radio input "true"
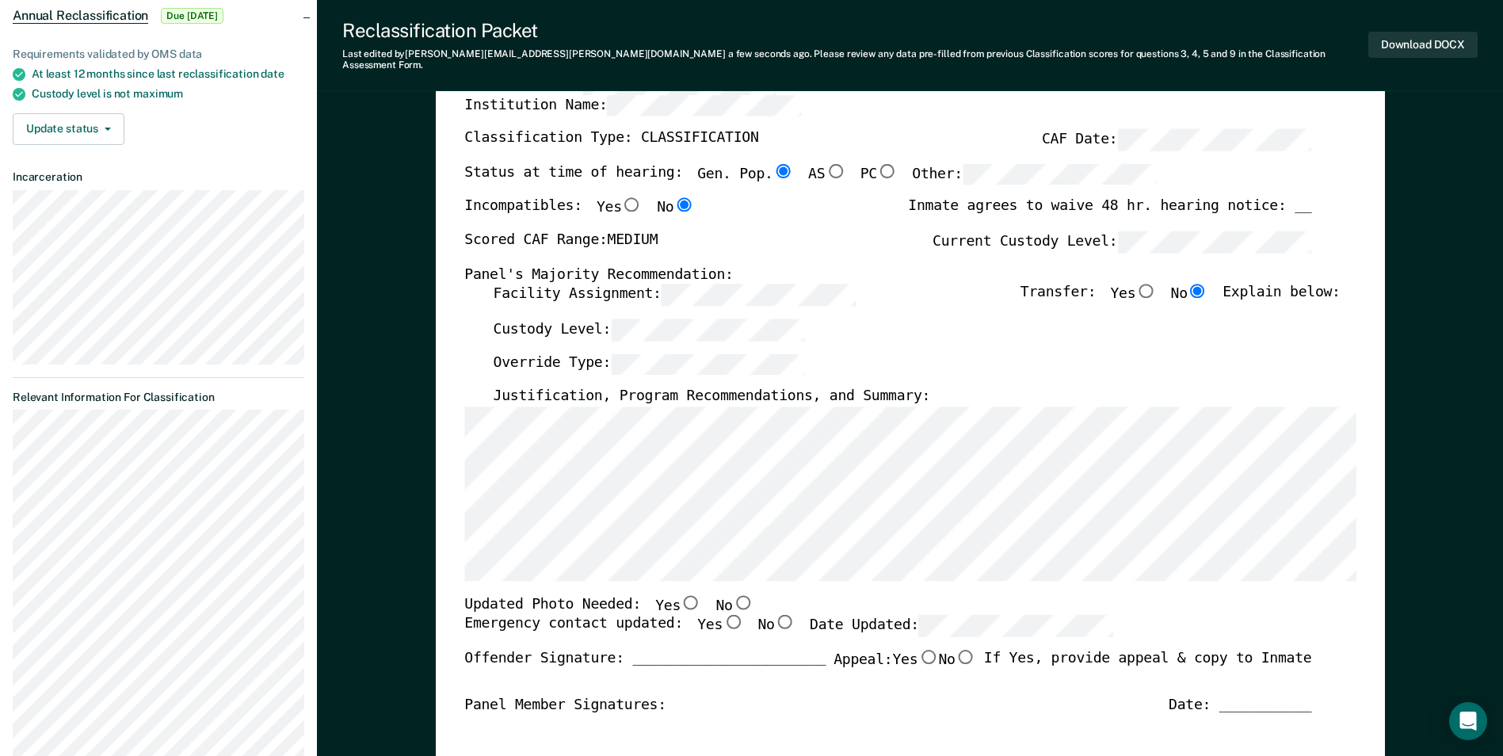
click at [732, 595] on input "No" at bounding box center [742, 602] width 21 height 14
type textarea "x"
radio input "true"
click at [723, 615] on input "Yes" at bounding box center [733, 622] width 21 height 14
type textarea "x"
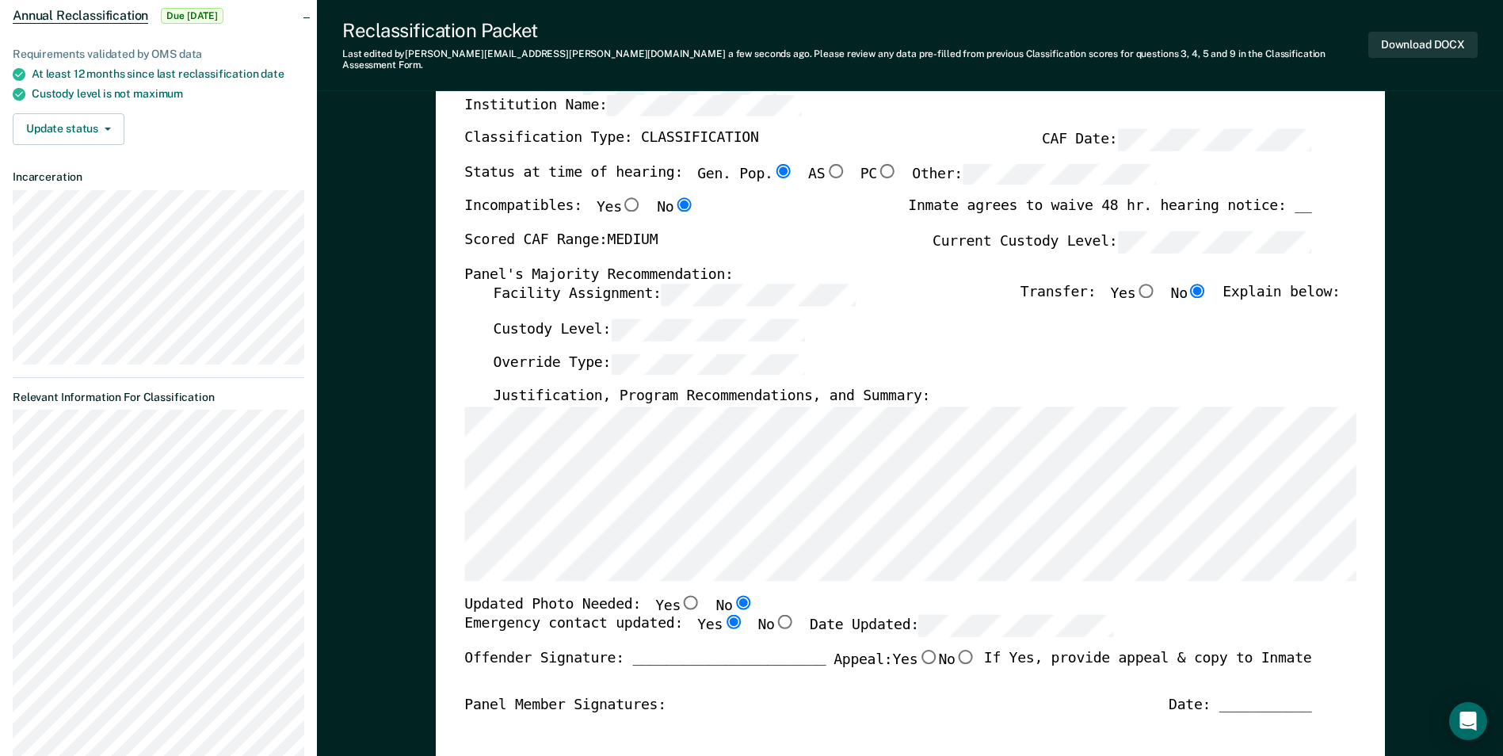
radio input "true"
click at [1404, 39] on button "Download DOCX" at bounding box center [1423, 45] width 109 height 26
type textarea "x"
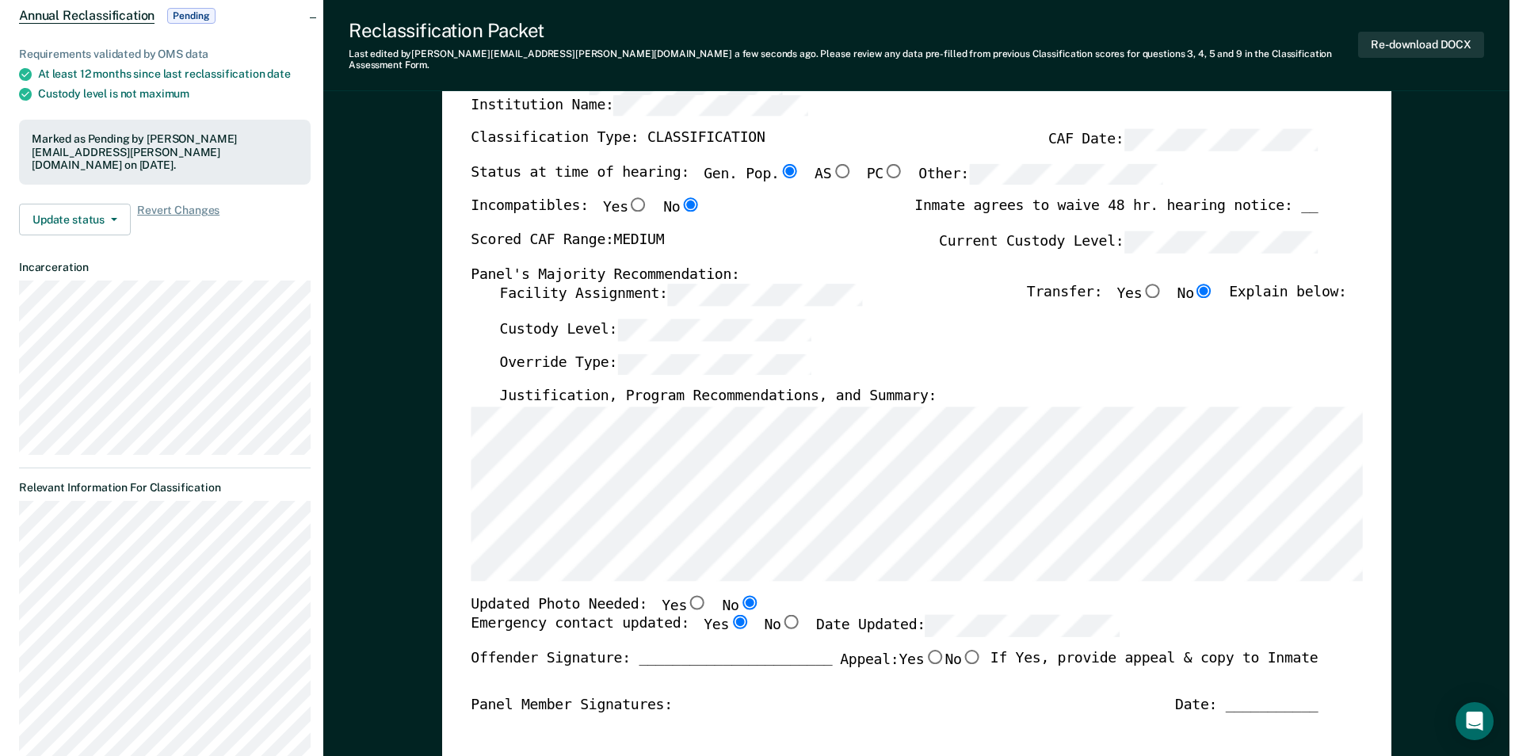
scroll to position [0, 0]
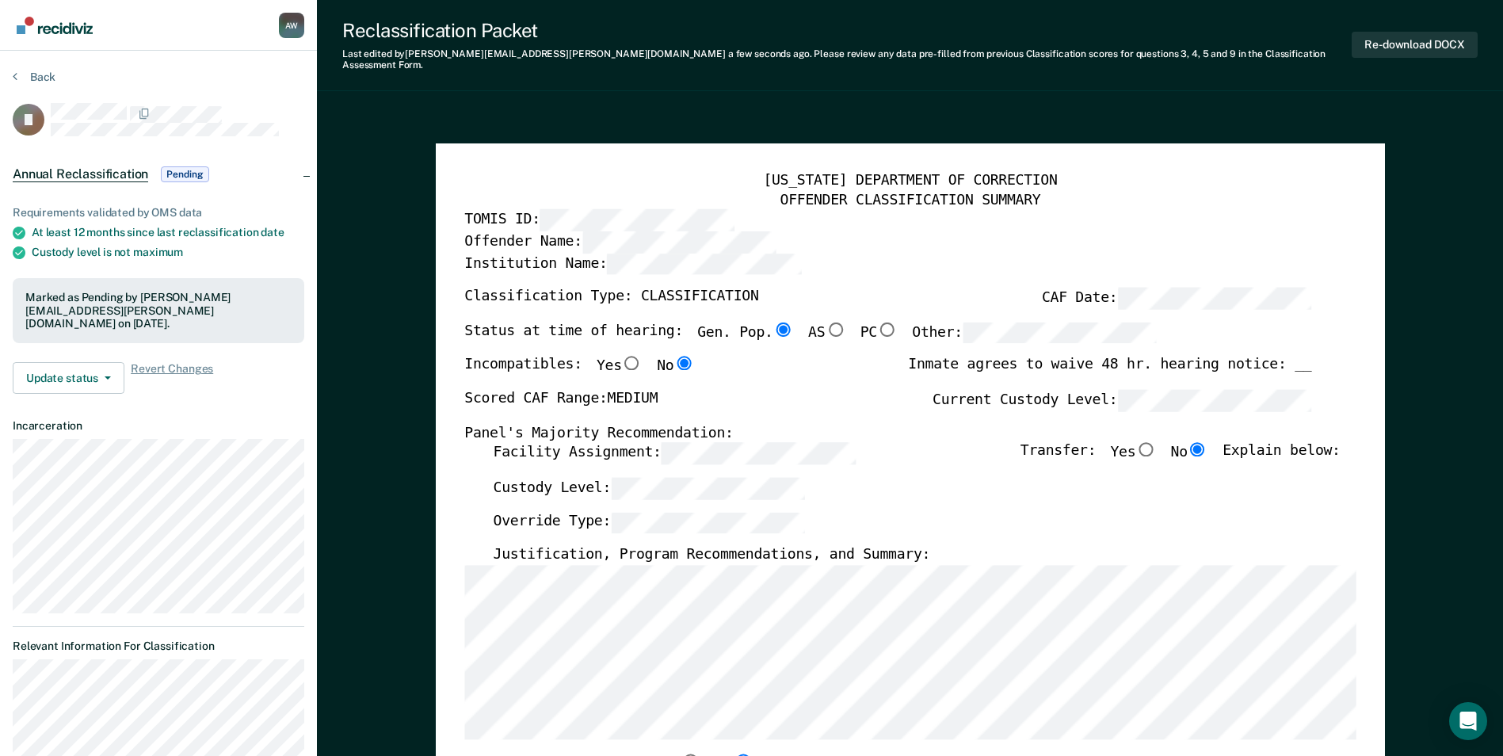
click at [65, 27] on img "Go to Recidiviz Home" at bounding box center [55, 25] width 76 height 17
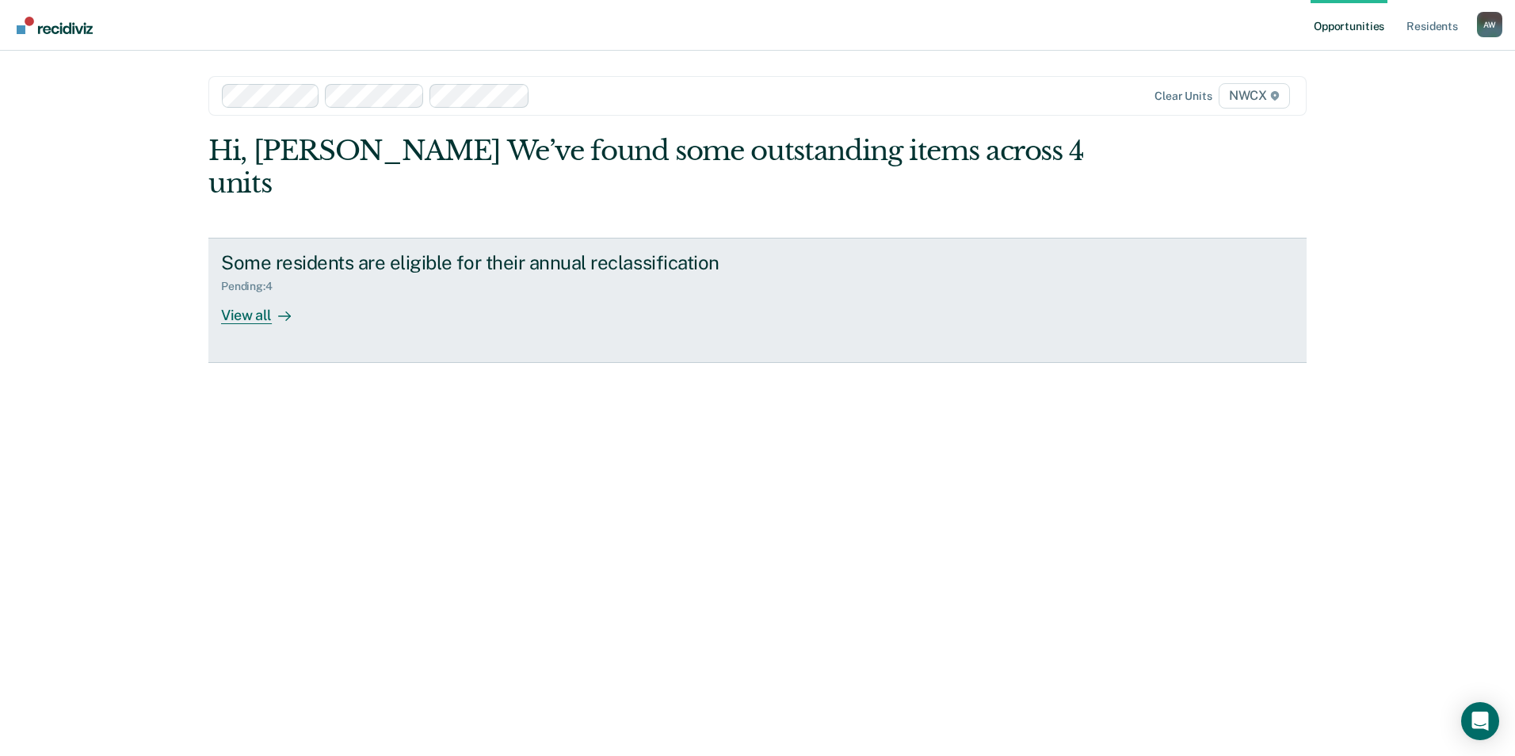
click at [242, 280] on div "Pending : 4" at bounding box center [253, 286] width 64 height 13
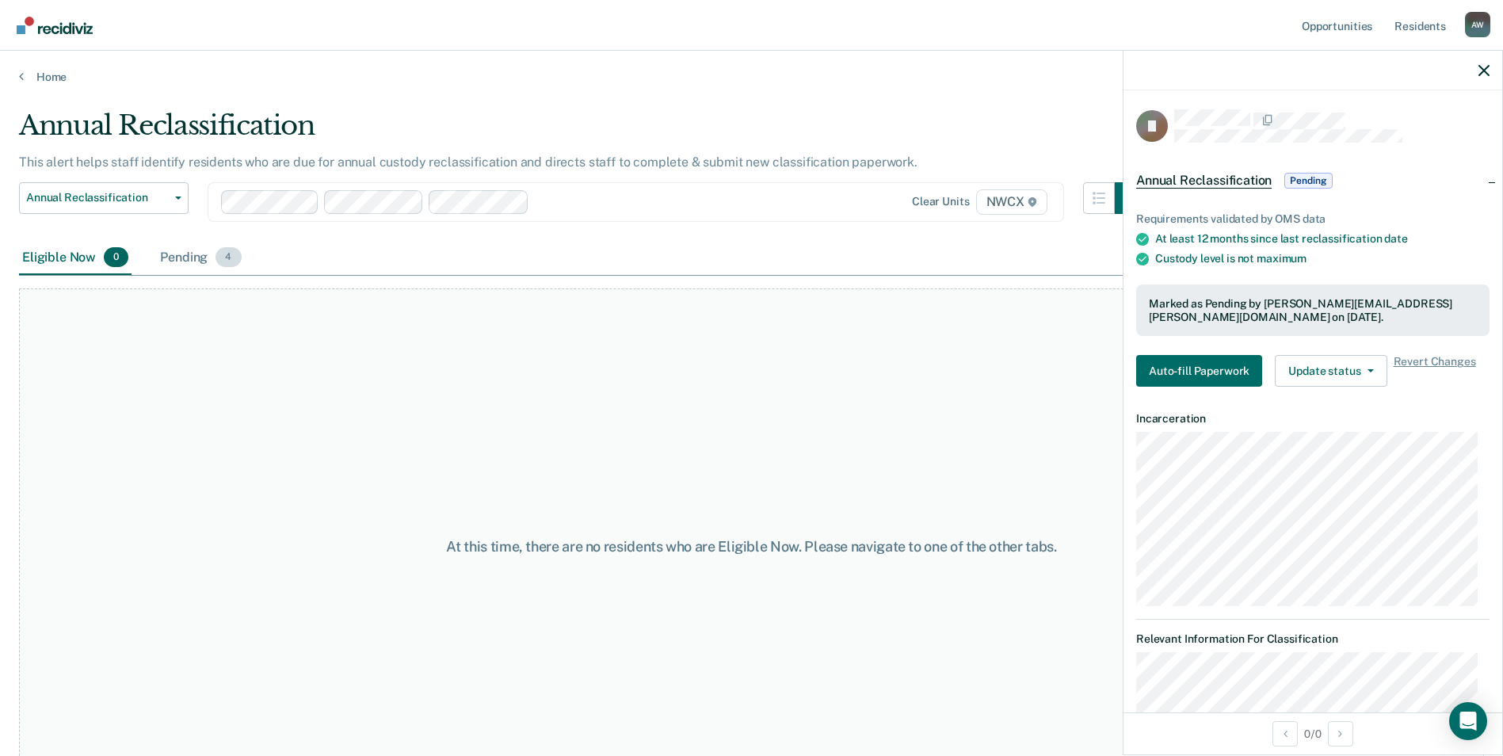
click at [183, 258] on div "Pending 4" at bounding box center [200, 258] width 87 height 35
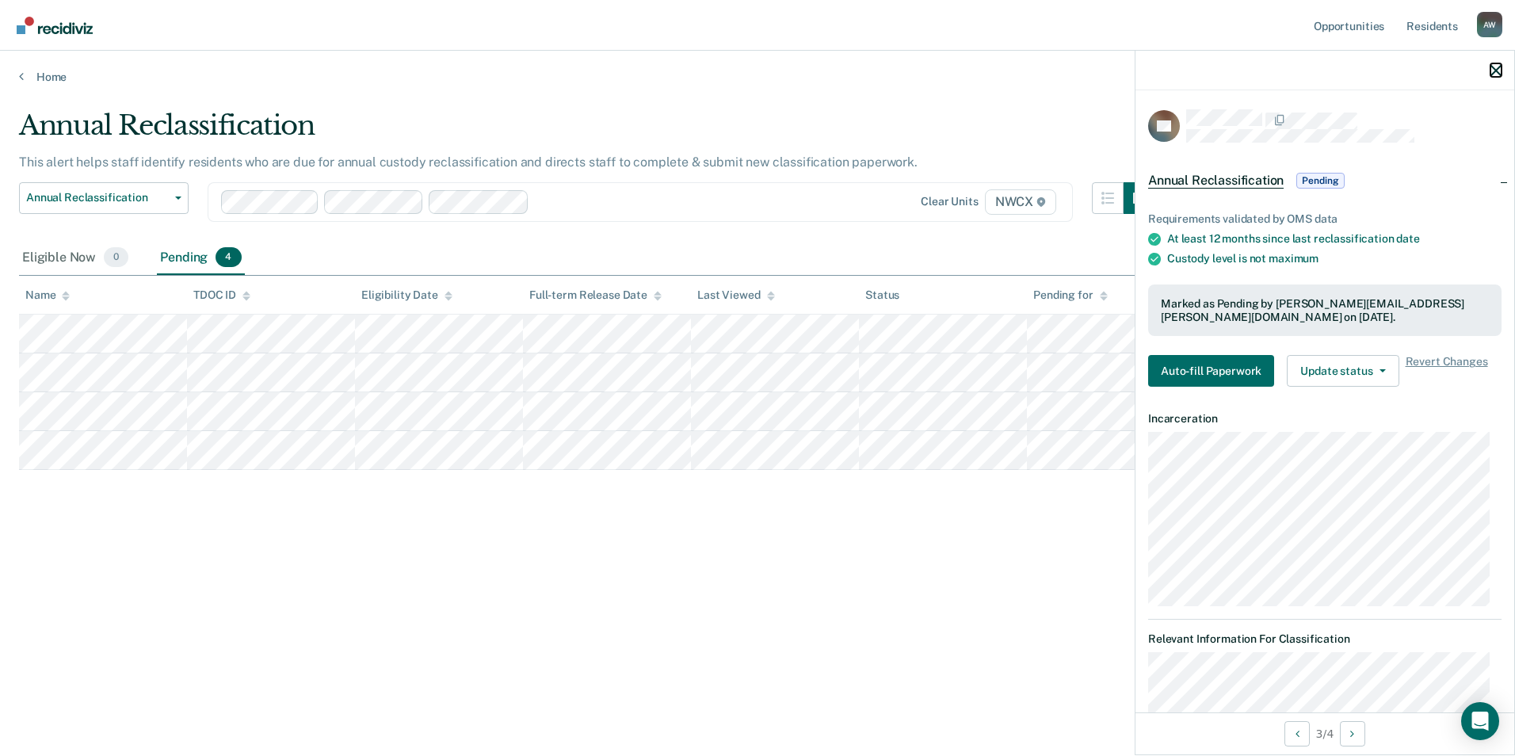
click at [1494, 64] on button "button" at bounding box center [1496, 69] width 11 height 13
